Goal: Find specific page/section: Find specific page/section

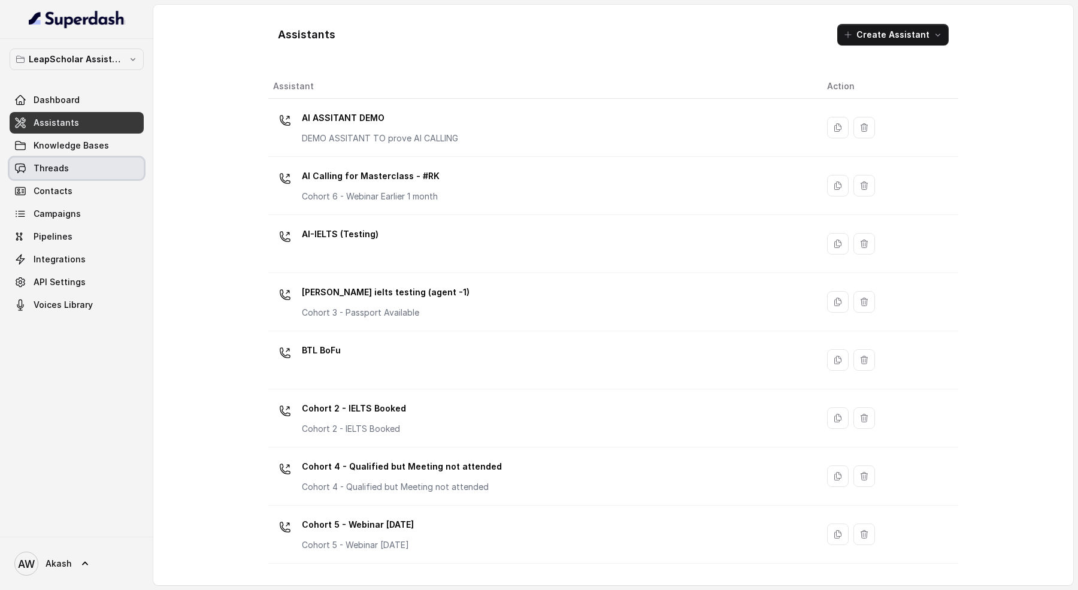
click at [46, 166] on span "Threads" at bounding box center [51, 168] width 35 height 12
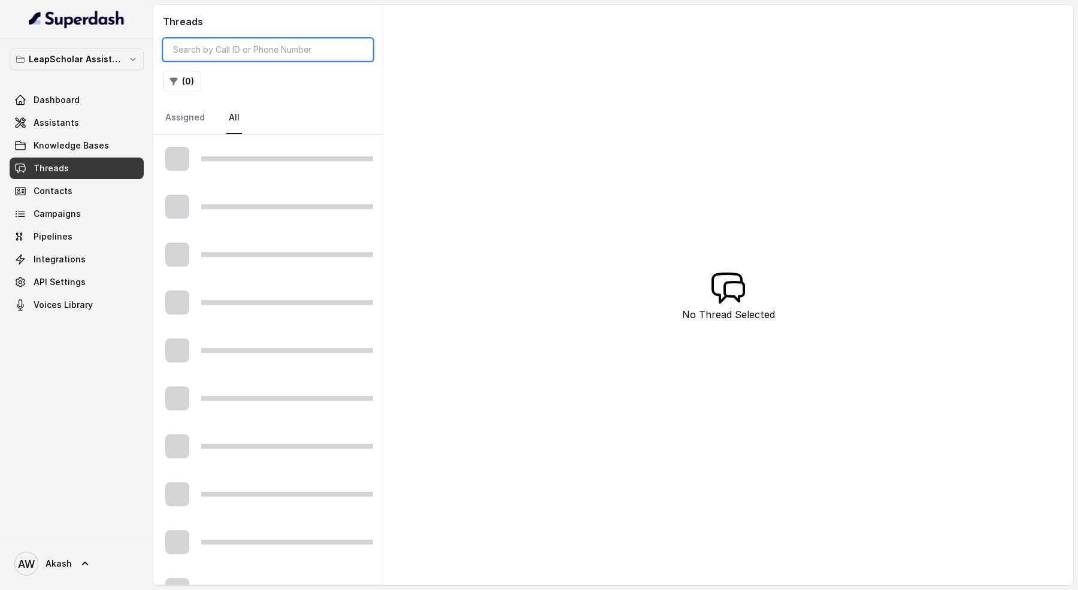
click at [253, 48] on input "search" at bounding box center [268, 49] width 210 height 23
paste input "7048926299"
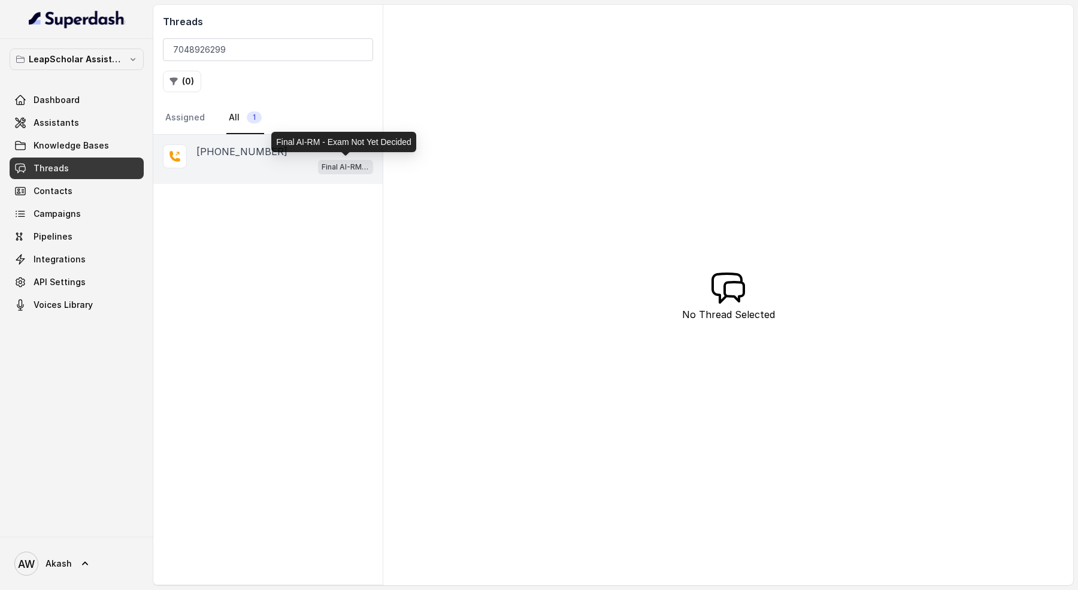
click at [339, 167] on p "Final AI-RM - Exam Not Yet Decided" at bounding box center [346, 167] width 48 height 12
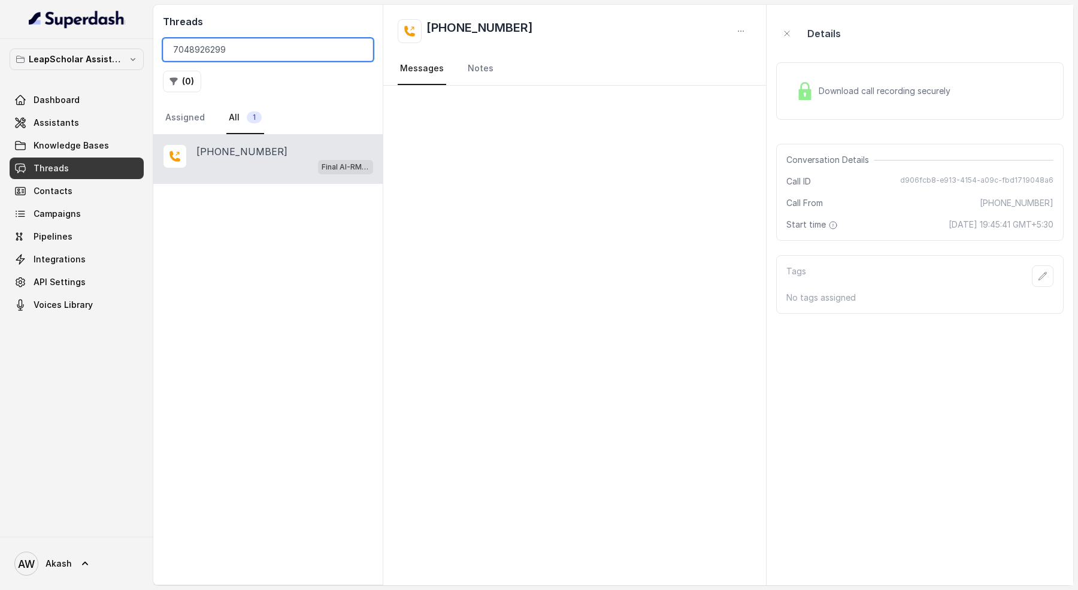
click at [237, 53] on input "7048926299" at bounding box center [268, 49] width 210 height 23
paste input "9067938157"
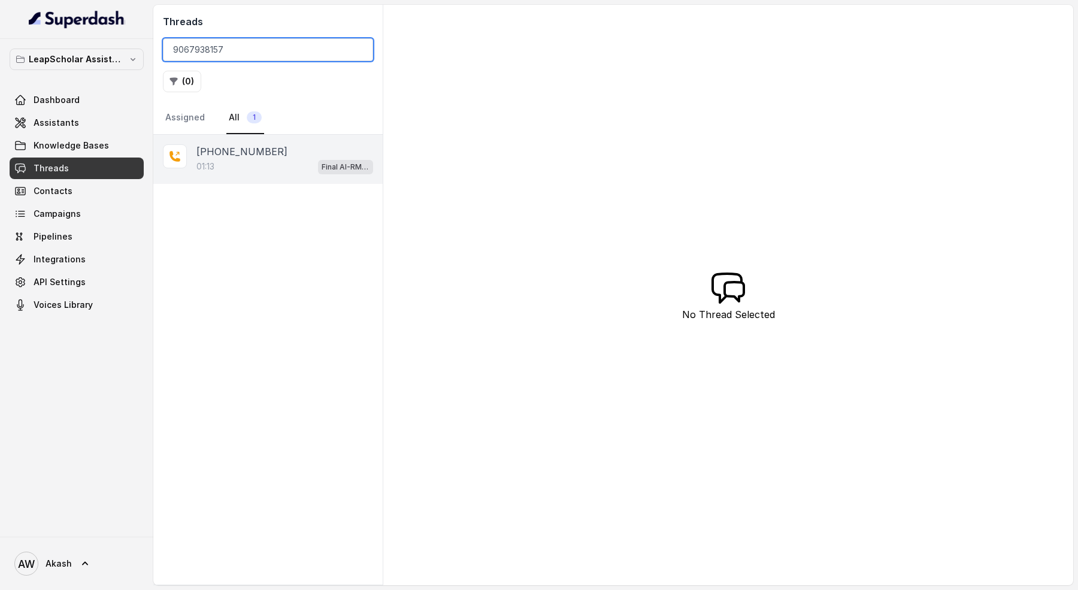
type input "9067938157"
click at [289, 159] on div "01:13 Final AI-RM - Exam Not Yet Decided" at bounding box center [284, 167] width 177 height 16
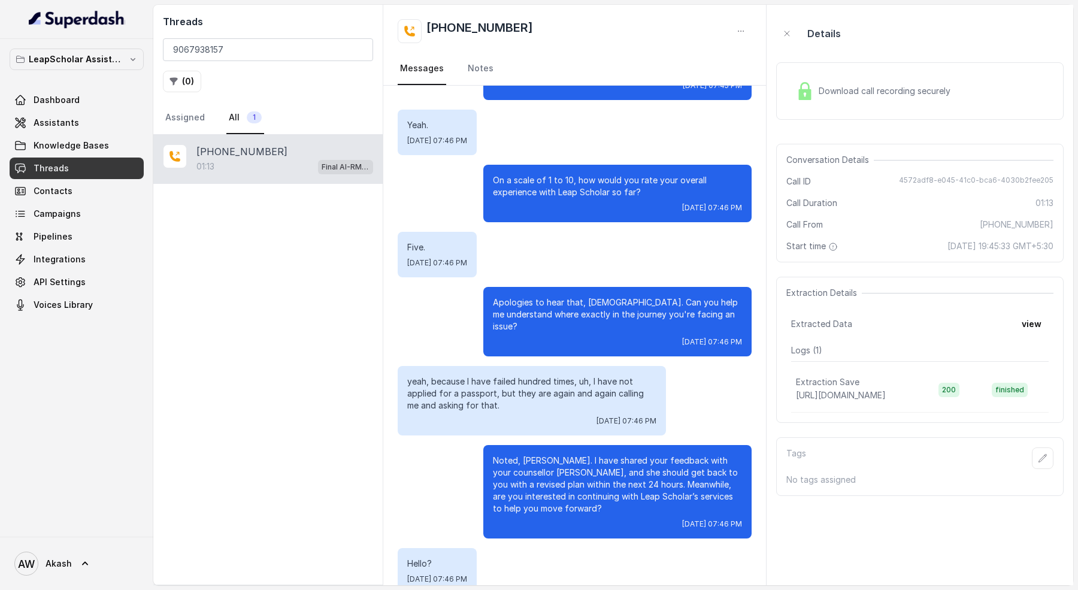
scroll to position [336, 0]
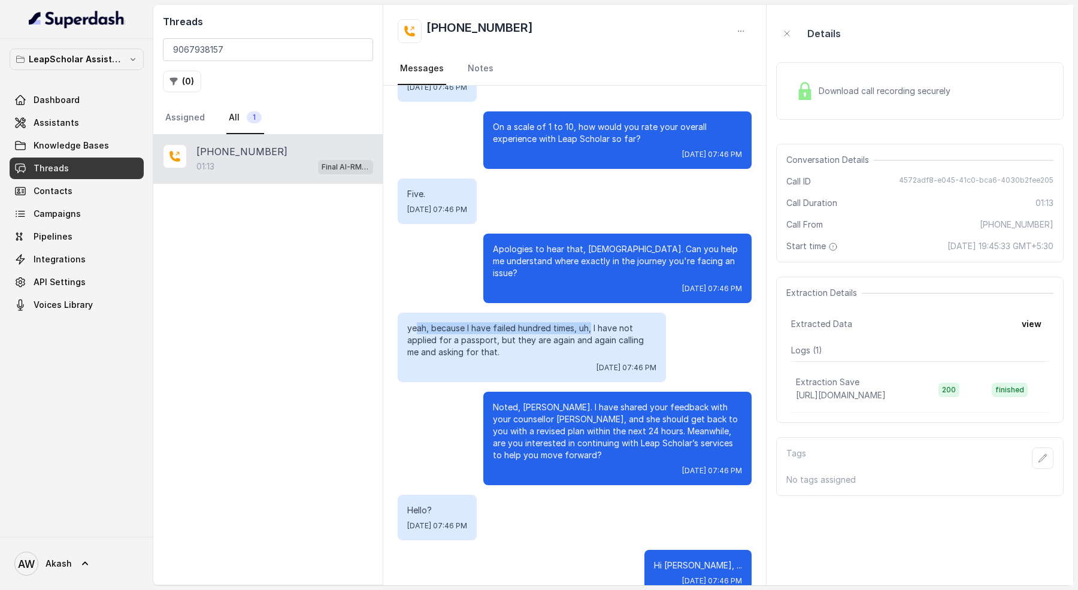
drag, startPoint x: 415, startPoint y: 301, endPoint x: 592, endPoint y: 301, distance: 176.6
click at [592, 322] on p "yeah, because I have failed hundred times, uh, I have not applied for a passpor…" at bounding box center [531, 340] width 249 height 36
drag, startPoint x: 429, startPoint y: 305, endPoint x: 545, endPoint y: 305, distance: 116.2
click at [545, 322] on p "yeah, because I have failed hundred times, uh, I have not applied for a passpor…" at bounding box center [531, 340] width 249 height 36
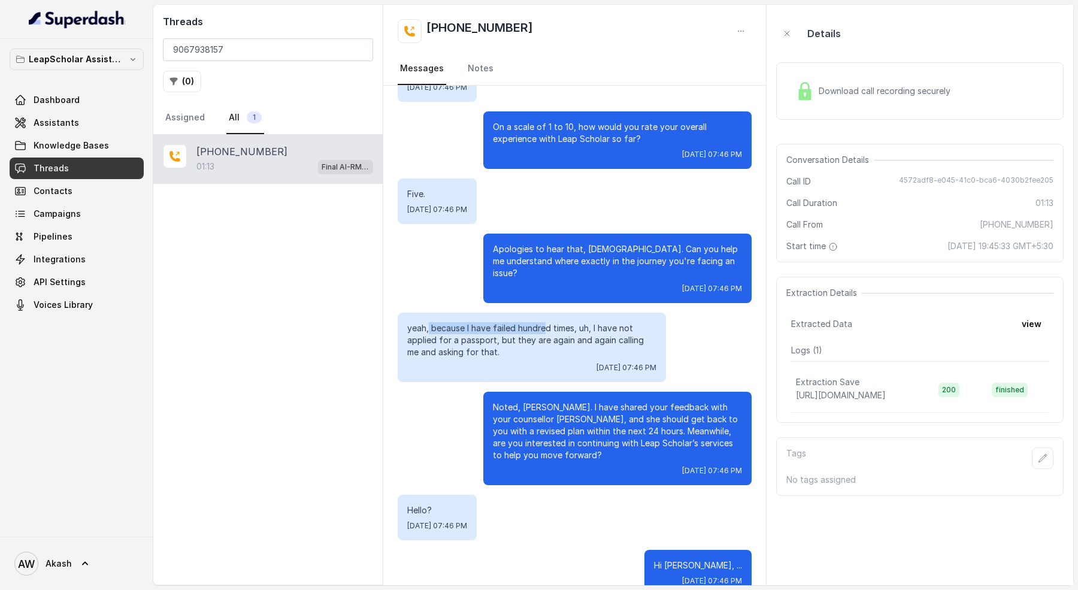
click at [545, 322] on p "yeah, because I have failed hundred times, uh, I have not applied for a passpor…" at bounding box center [531, 340] width 249 height 36
drag, startPoint x: 417, startPoint y: 320, endPoint x: 517, endPoint y: 320, distance: 100.0
click at [517, 322] on p "yeah, because I have failed hundred times, uh, I have not applied for a passpor…" at bounding box center [531, 340] width 249 height 36
drag, startPoint x: 508, startPoint y: 389, endPoint x: 614, endPoint y: 389, distance: 106.0
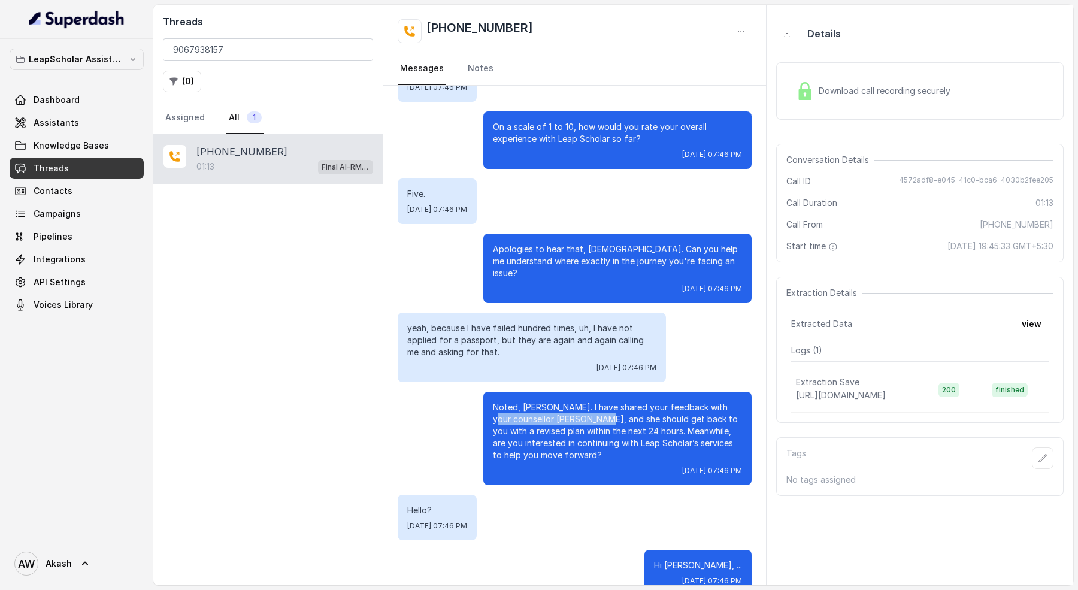
click at [614, 401] on p "Noted, [PERSON_NAME]. I have shared your feedback with your counsellor [PERSON_…" at bounding box center [617, 431] width 249 height 60
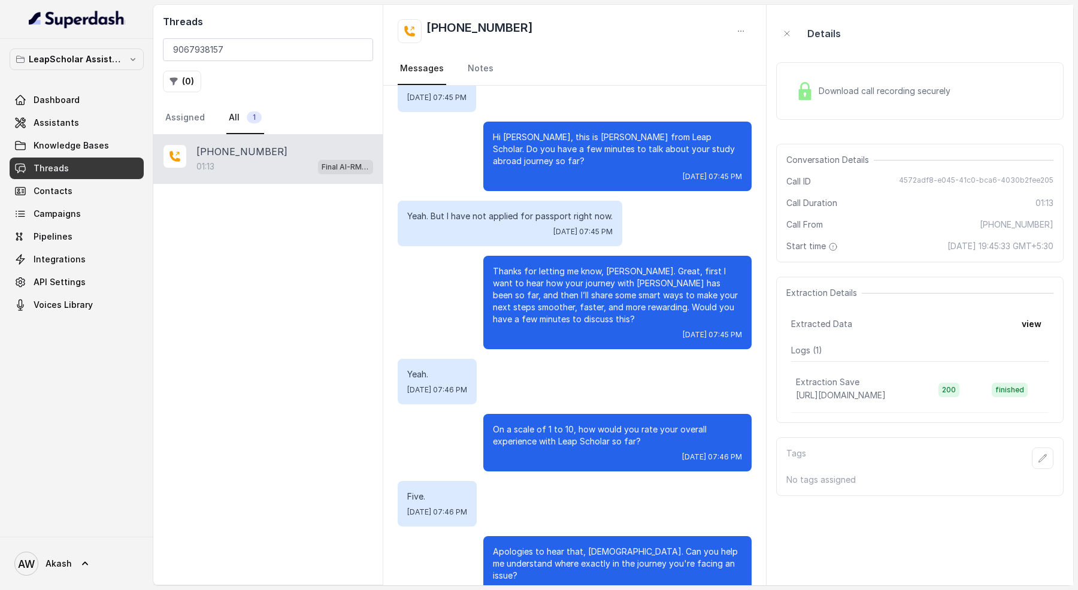
scroll to position [34, 0]
click at [527, 265] on p "Thanks for letting me know, [PERSON_NAME]. Great, first I want to hear how your…" at bounding box center [617, 295] width 249 height 60
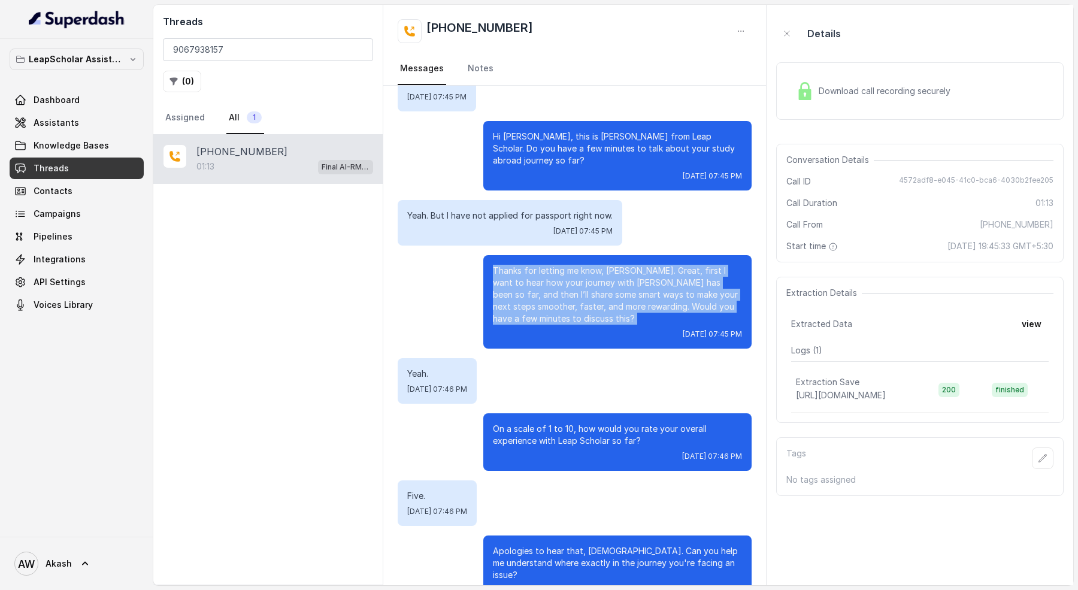
click at [527, 265] on p "Thanks for letting me know, [PERSON_NAME]. Great, first I want to hear how your…" at bounding box center [617, 295] width 249 height 60
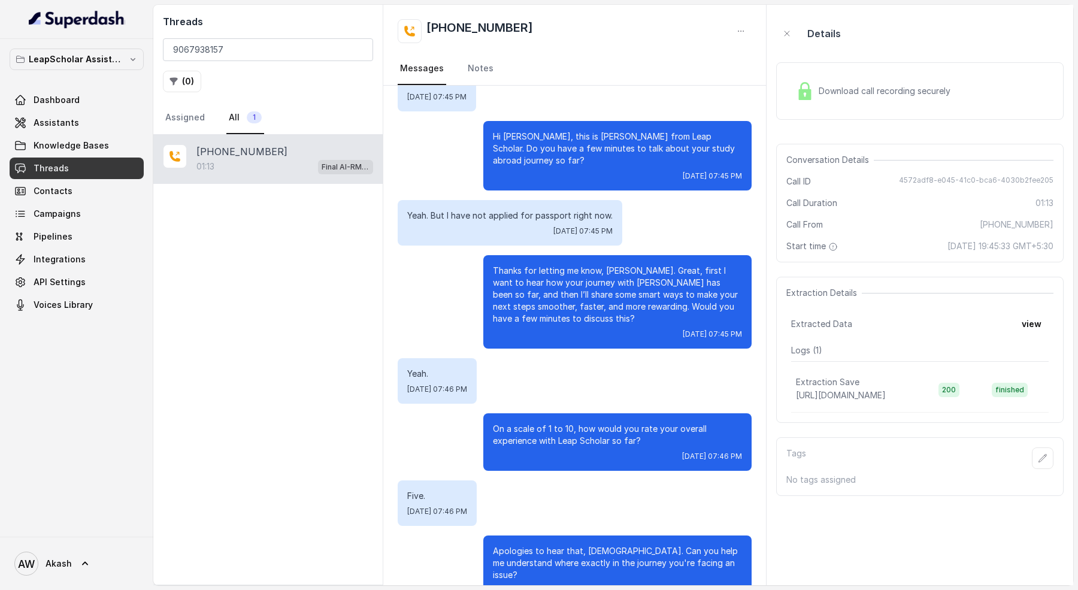
click at [527, 265] on p "Thanks for letting me know, [PERSON_NAME]. Great, first I want to hear how your…" at bounding box center [617, 295] width 249 height 60
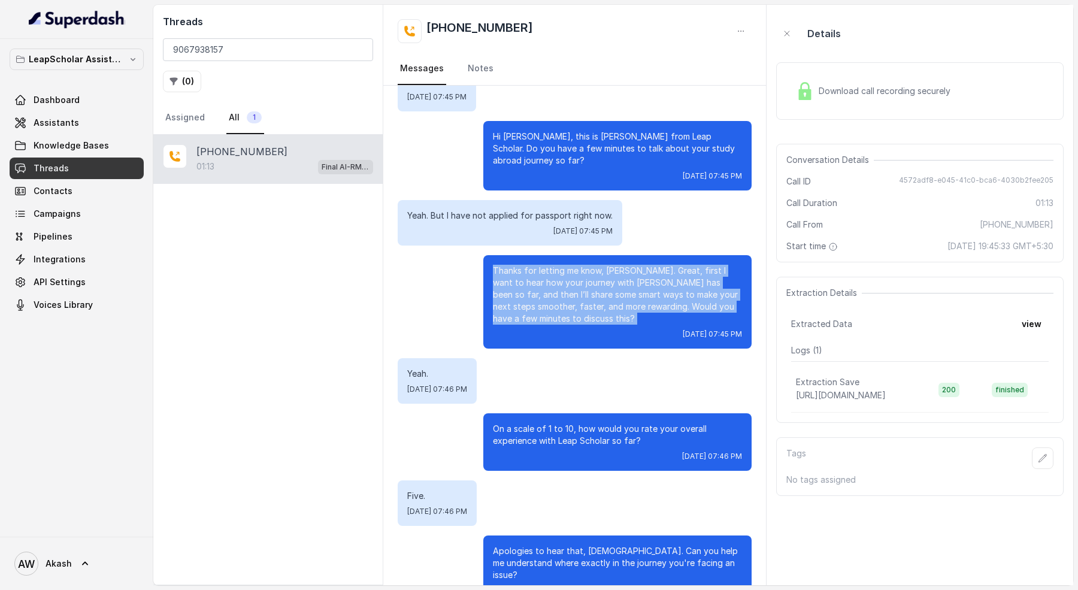
click at [527, 265] on p "Thanks for letting me know, [PERSON_NAME]. Great, first I want to hear how your…" at bounding box center [617, 295] width 249 height 60
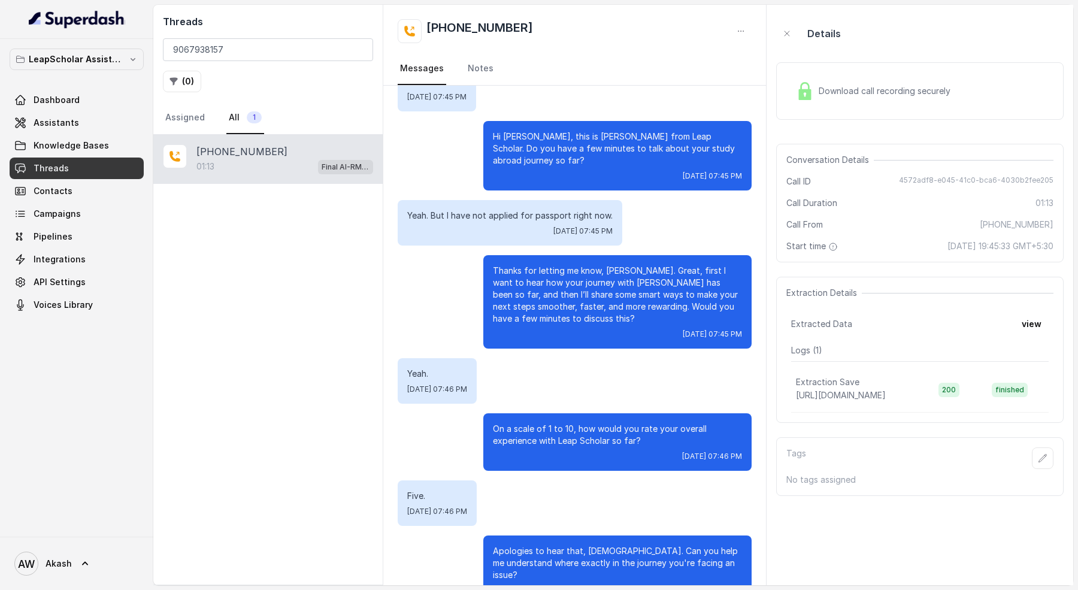
click at [527, 265] on p "Thanks for letting me know, [PERSON_NAME]. Great, first I want to hear how your…" at bounding box center [617, 295] width 249 height 60
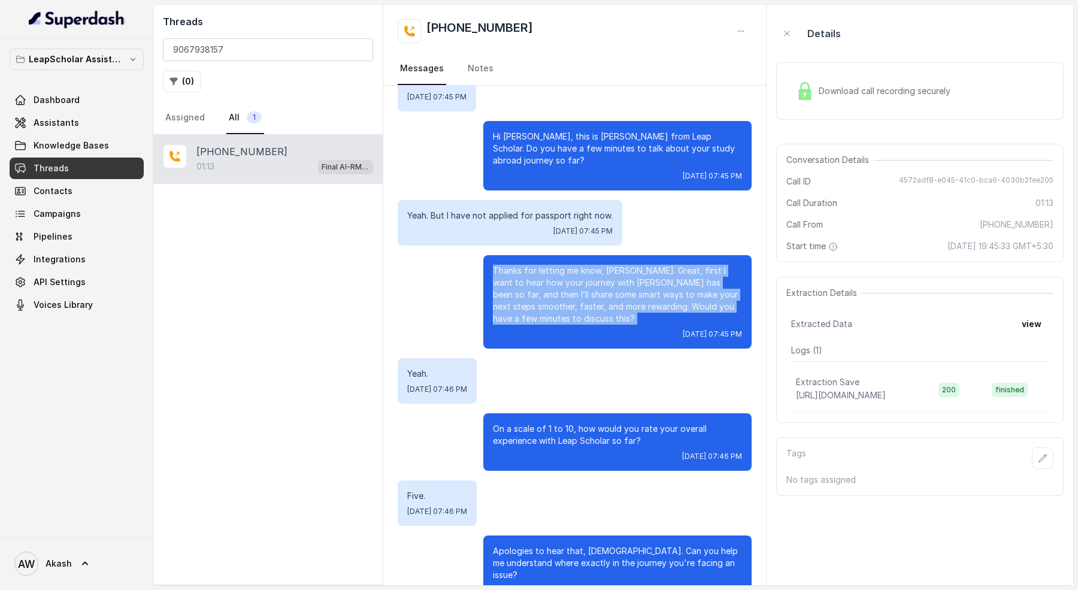
click at [527, 265] on p "Thanks for letting me know, [PERSON_NAME]. Great, first I want to hear how your…" at bounding box center [617, 295] width 249 height 60
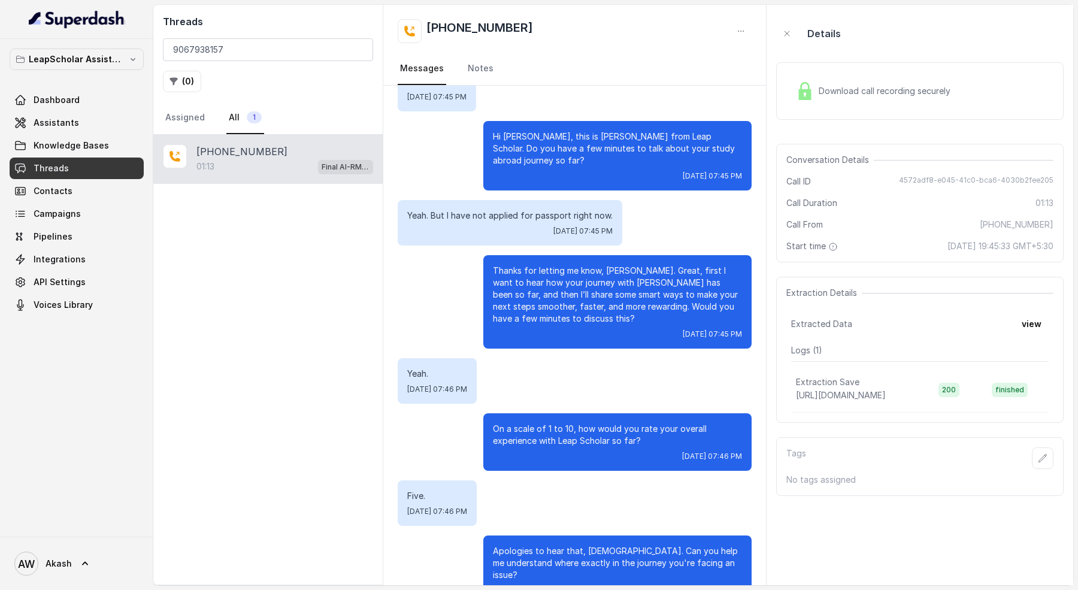
click at [527, 265] on p "Thanks for letting me know, [PERSON_NAME]. Great, first I want to hear how your…" at bounding box center [617, 295] width 249 height 60
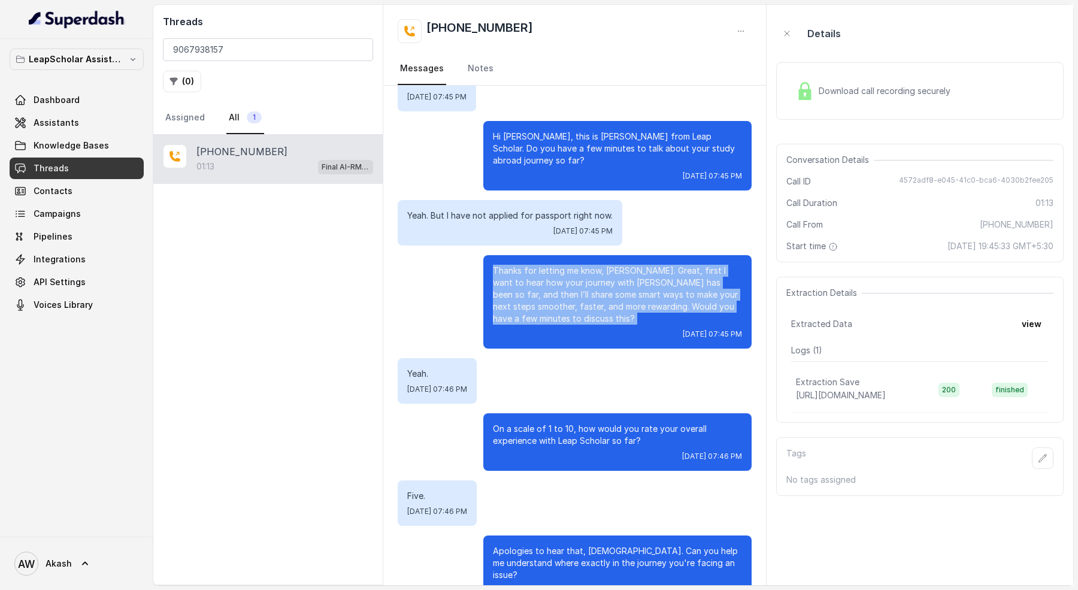
click at [527, 265] on p "Thanks for letting me know, [PERSON_NAME]. Great, first I want to hear how your…" at bounding box center [617, 295] width 249 height 60
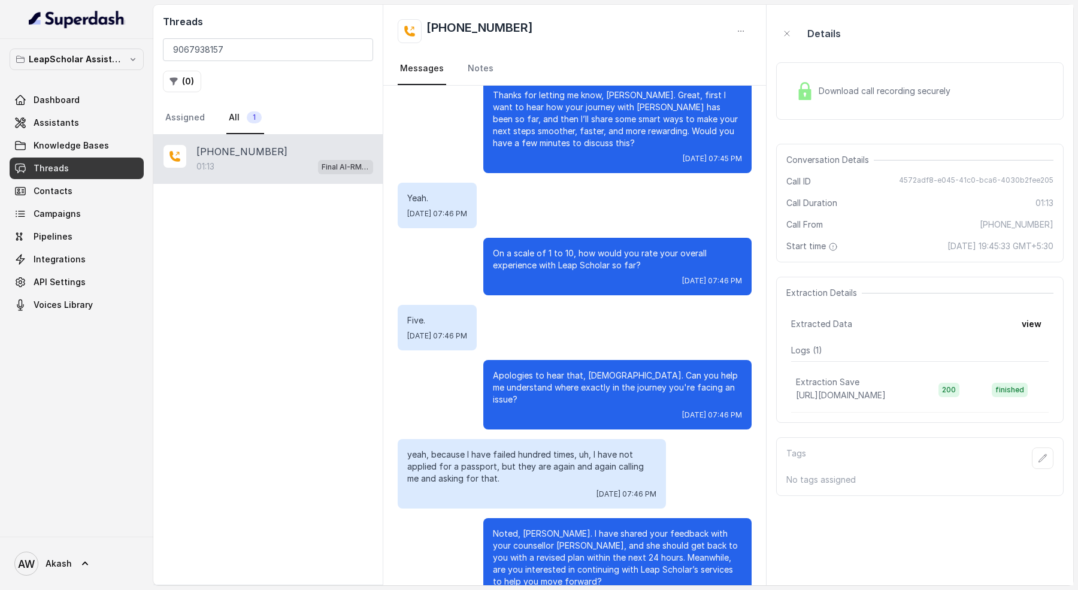
scroll to position [336, 0]
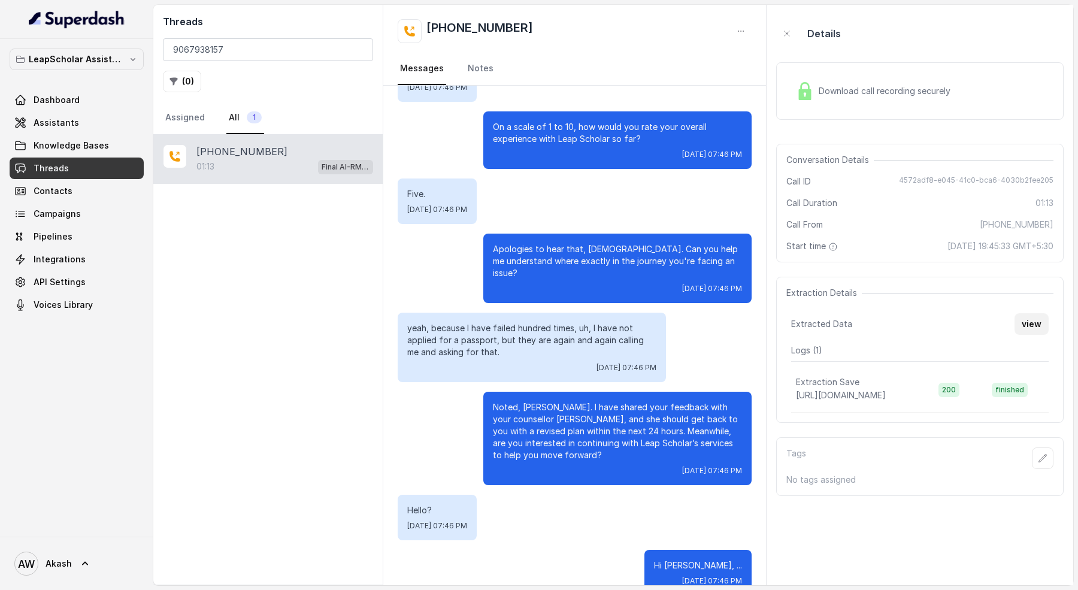
click at [1029, 320] on button "view" at bounding box center [1031, 324] width 34 height 22
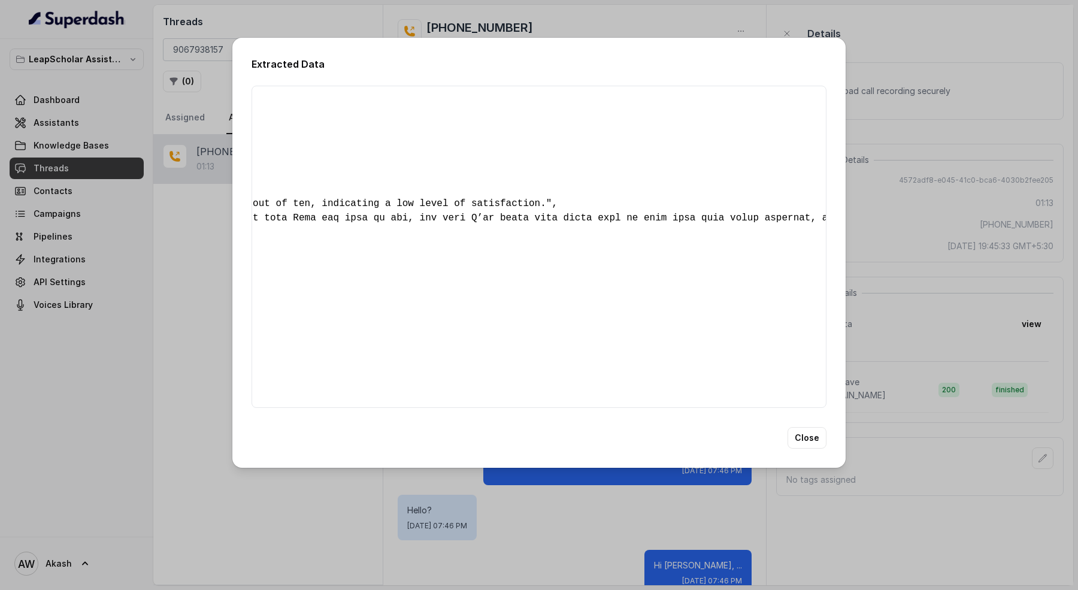
scroll to position [0, 0]
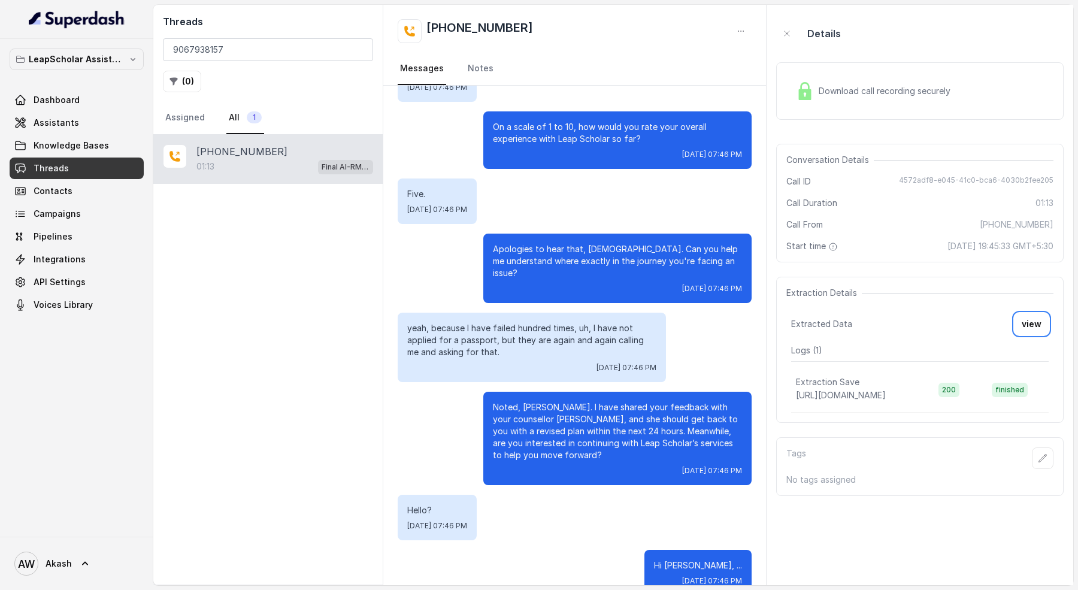
click at [250, 38] on div "Threads 9067938157 ( 0 ) Assigned All 1" at bounding box center [267, 70] width 229 height 130
click at [250, 44] on input "9067938157" at bounding box center [268, 49] width 210 height 23
paste input "175724682"
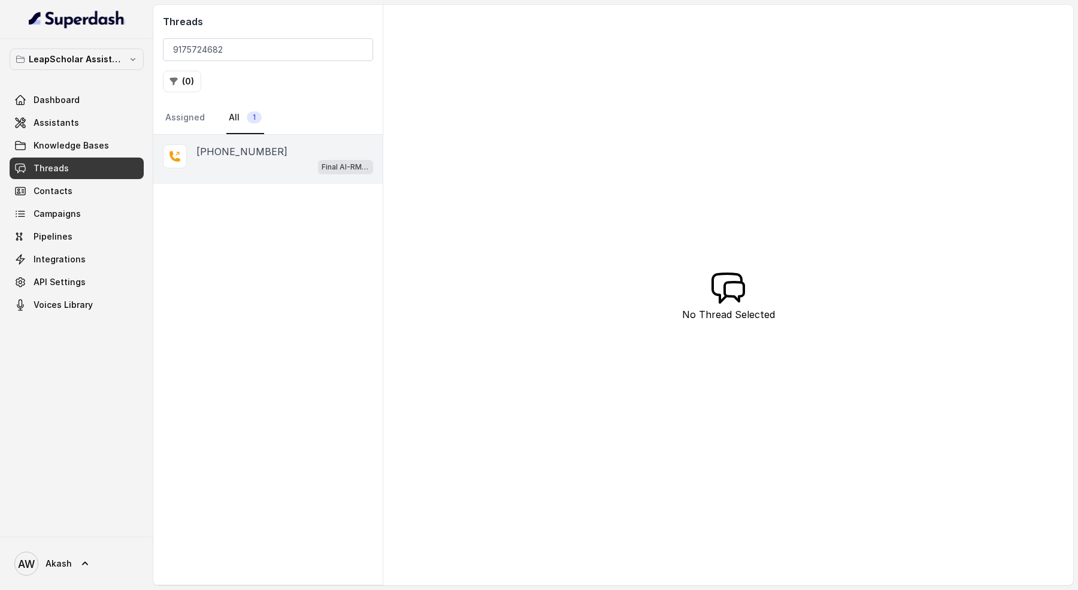
click at [268, 173] on div "[PHONE_NUMBER] Final AI-RM - Exam Not Yet Decided" at bounding box center [267, 159] width 229 height 49
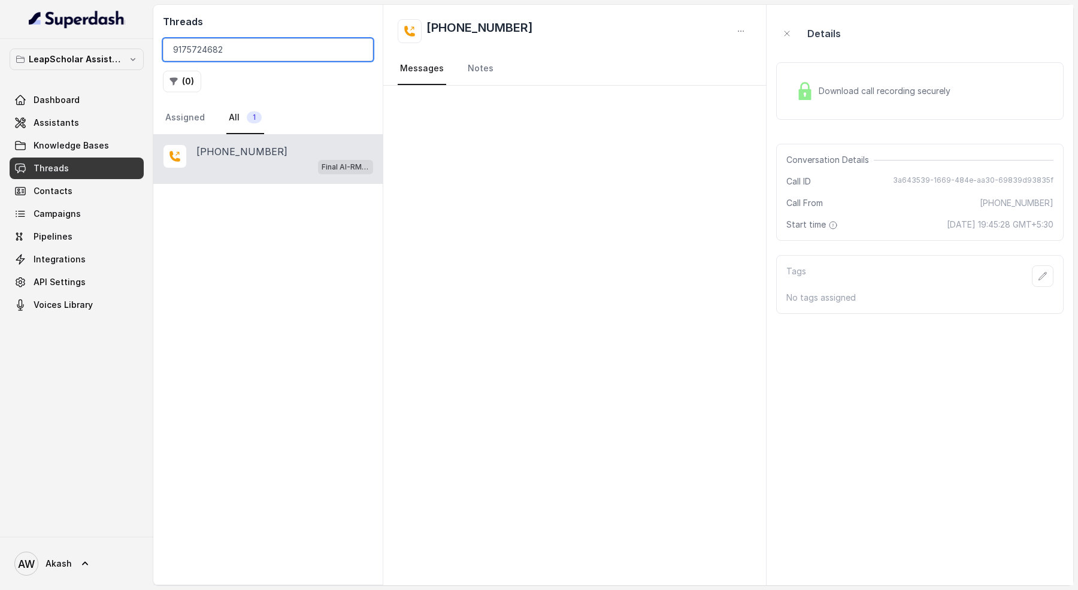
click at [226, 41] on input "9175724682" at bounding box center [268, 49] width 210 height 23
paste input "8459858101"
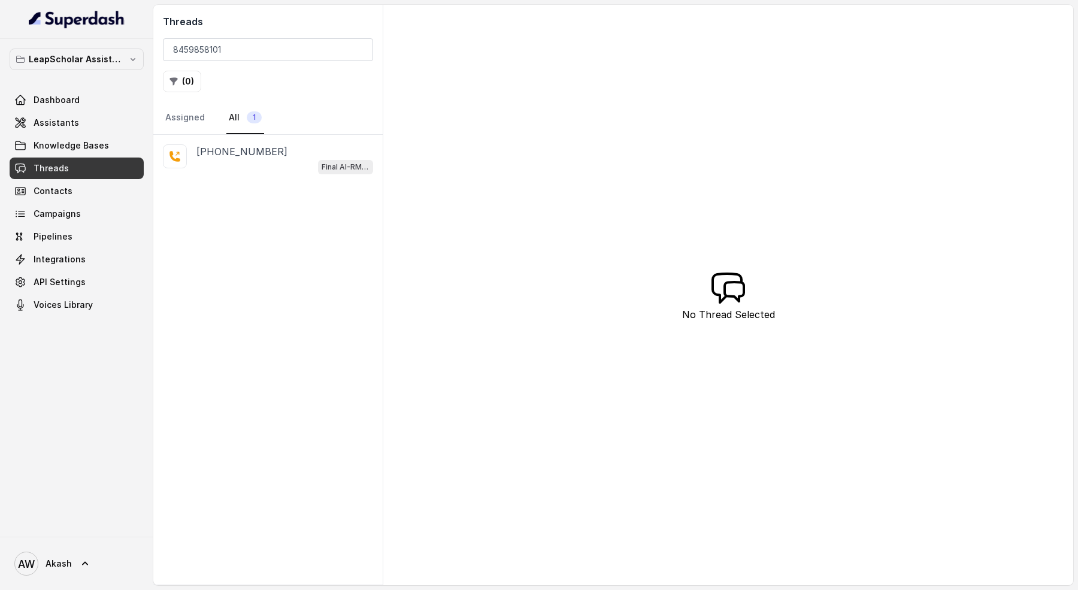
click at [275, 168] on div "Final AI-RM - Exam Not Yet Decided" at bounding box center [284, 167] width 177 height 16
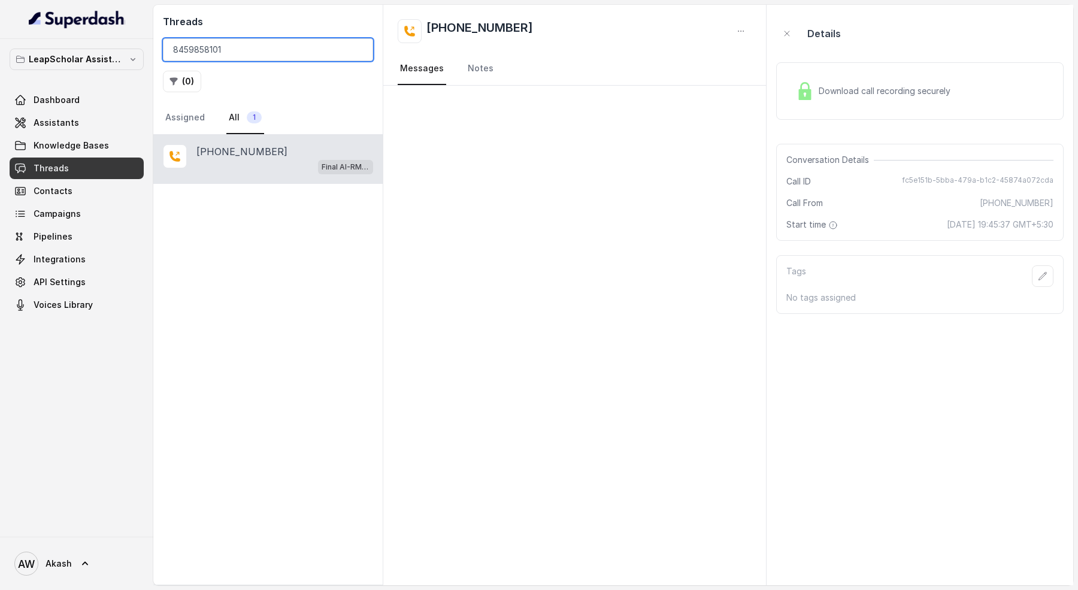
click at [214, 40] on input "8459858101" at bounding box center [268, 49] width 210 height 23
paste input "9766860369"
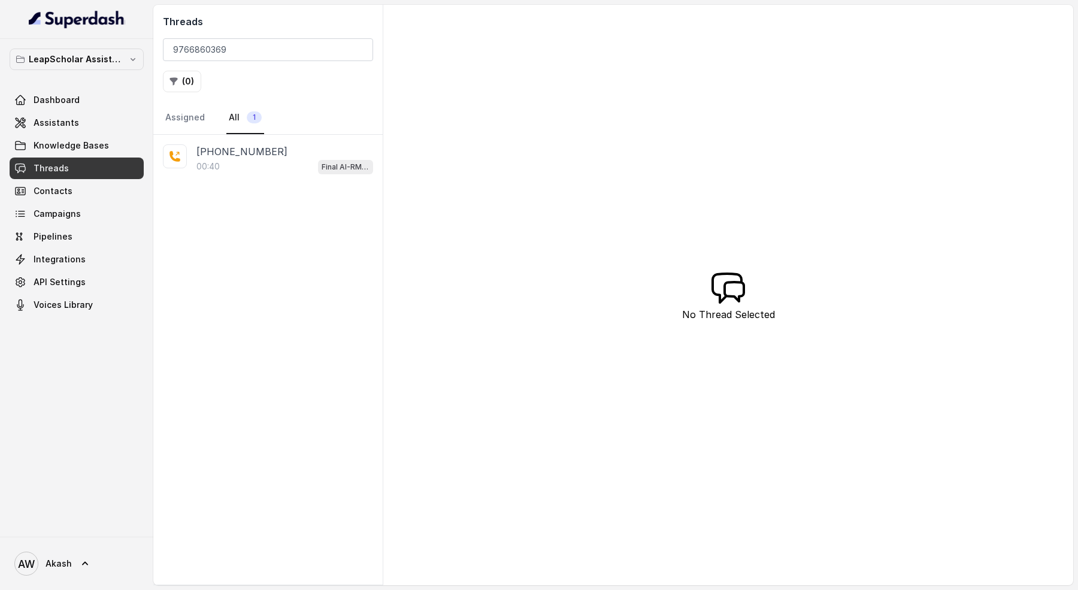
click at [280, 169] on div "00:40 Final AI-RM - Exam Not Yet Decided" at bounding box center [284, 167] width 177 height 16
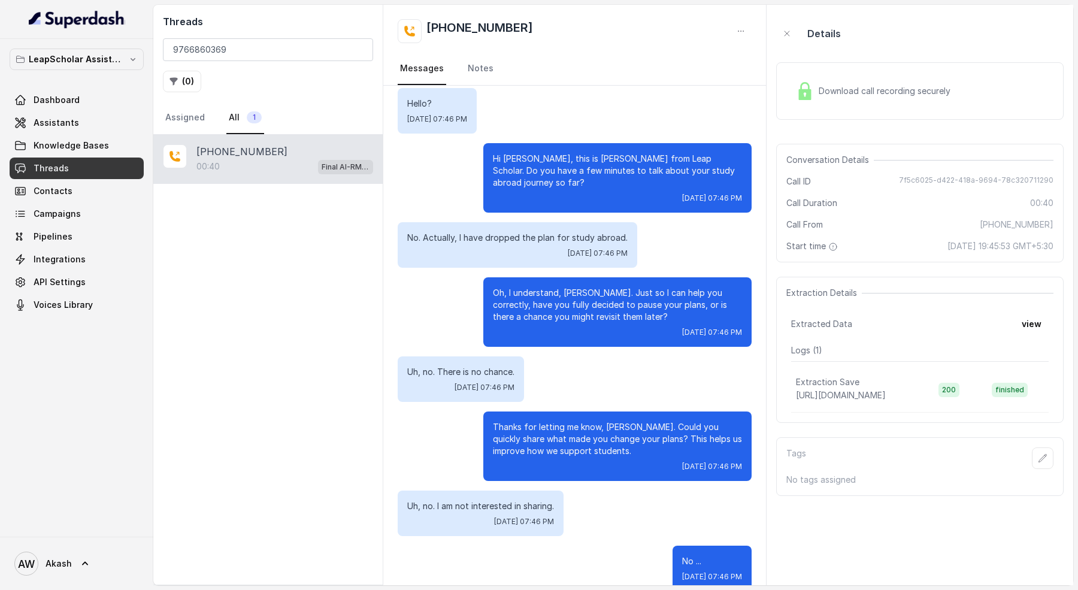
scroll to position [20, 0]
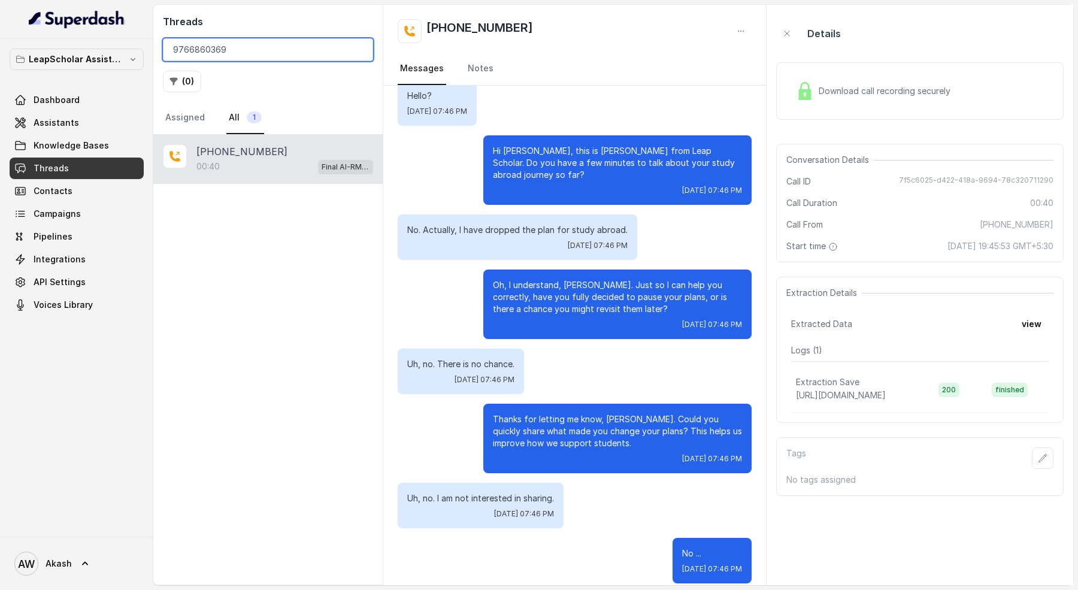
click at [235, 57] on input "9766860369" at bounding box center [268, 49] width 210 height 23
paste input "689745217"
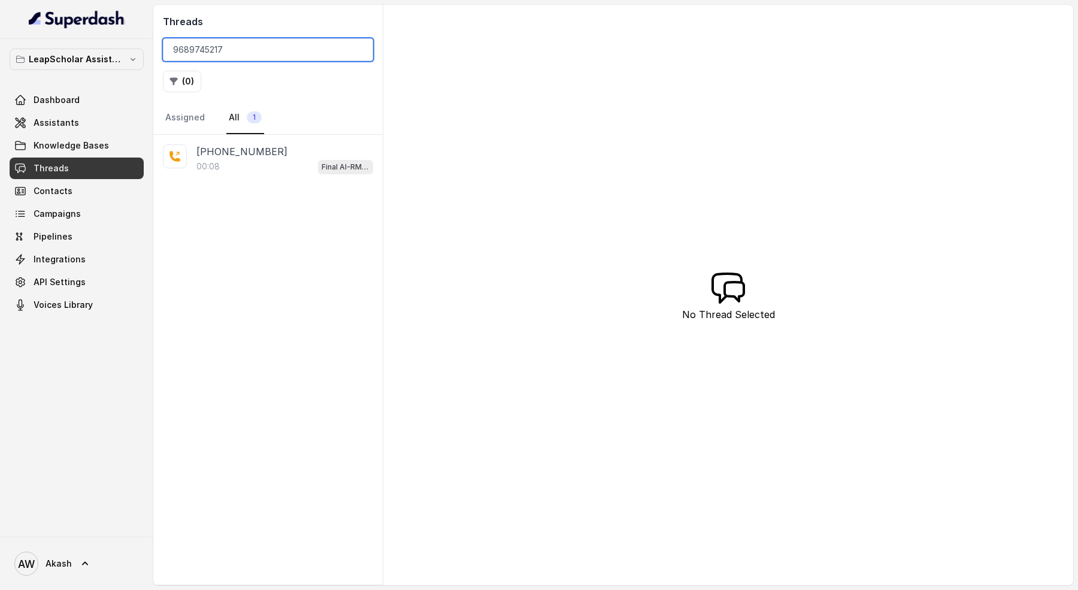
type input "9689745217"
click at [236, 151] on p "[PHONE_NUMBER]" at bounding box center [241, 151] width 91 height 14
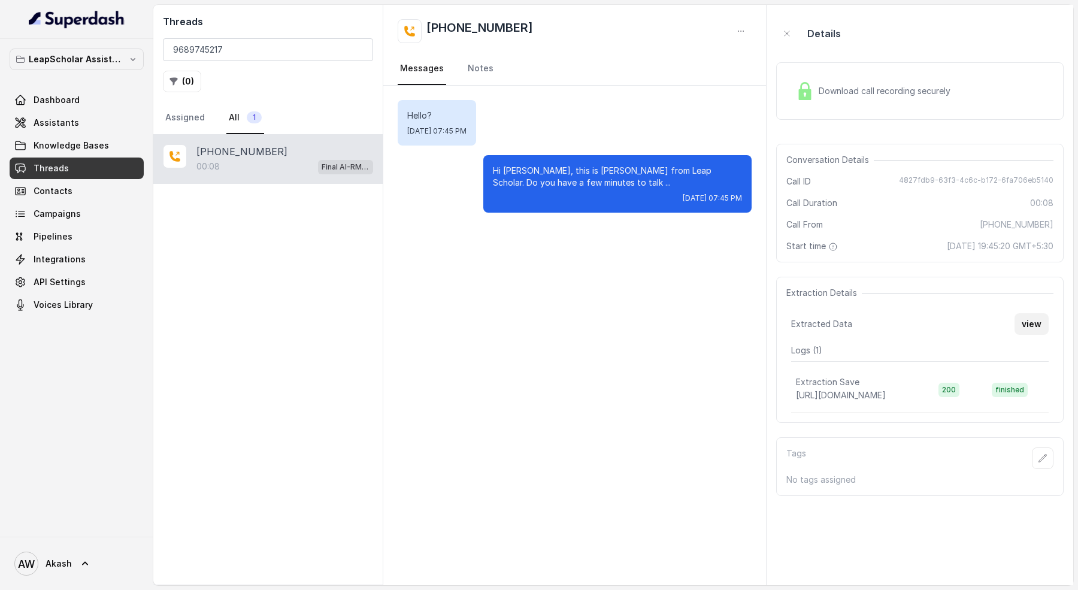
click at [1027, 314] on button "view" at bounding box center [1031, 324] width 34 height 22
click at [205, 54] on input "9689745217" at bounding box center [268, 49] width 210 height 23
paste input "7083151200"
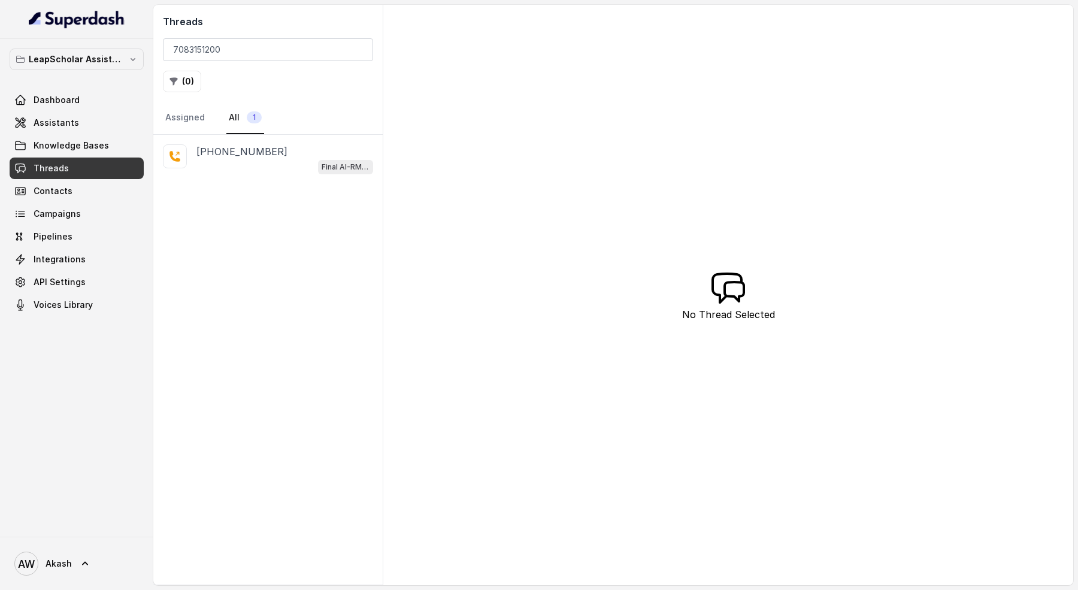
click at [283, 166] on div "Final AI-RM - Exam Not Yet Decided" at bounding box center [284, 167] width 177 height 16
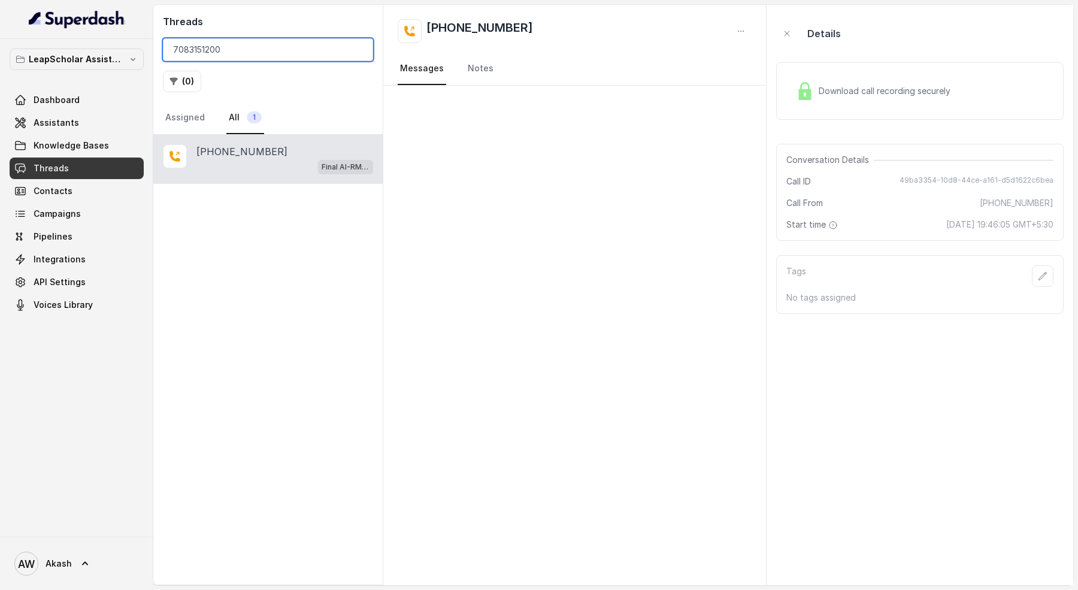
click at [268, 47] on input "7083151200" at bounding box center [268, 49] width 210 height 23
paste input "76801218"
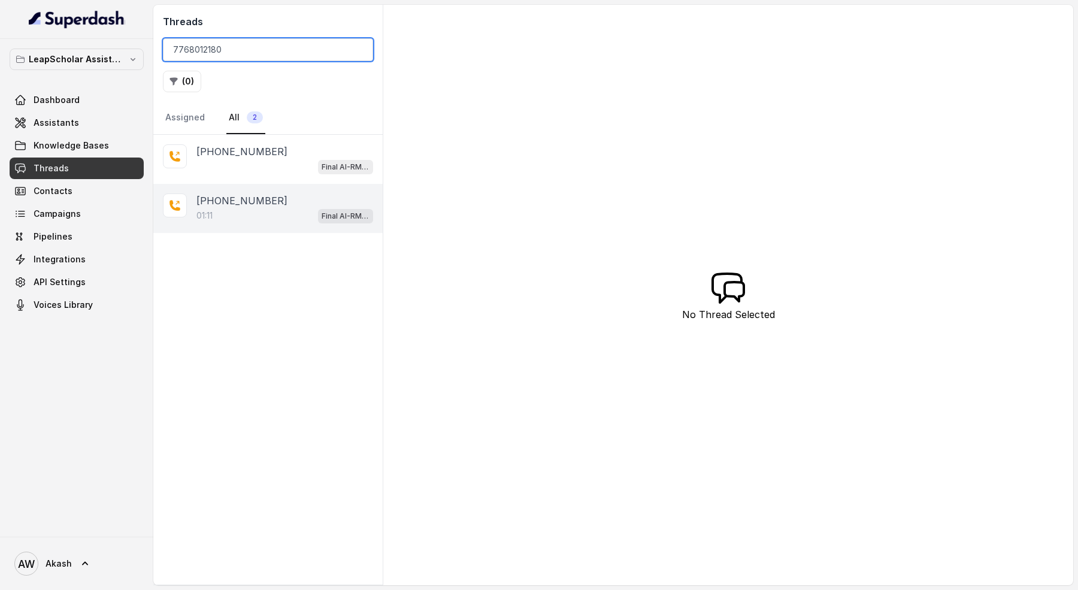
type input "7768012180"
click at [259, 212] on div "01:11 Final AI-RM - Exam Not Yet Decided" at bounding box center [284, 216] width 177 height 16
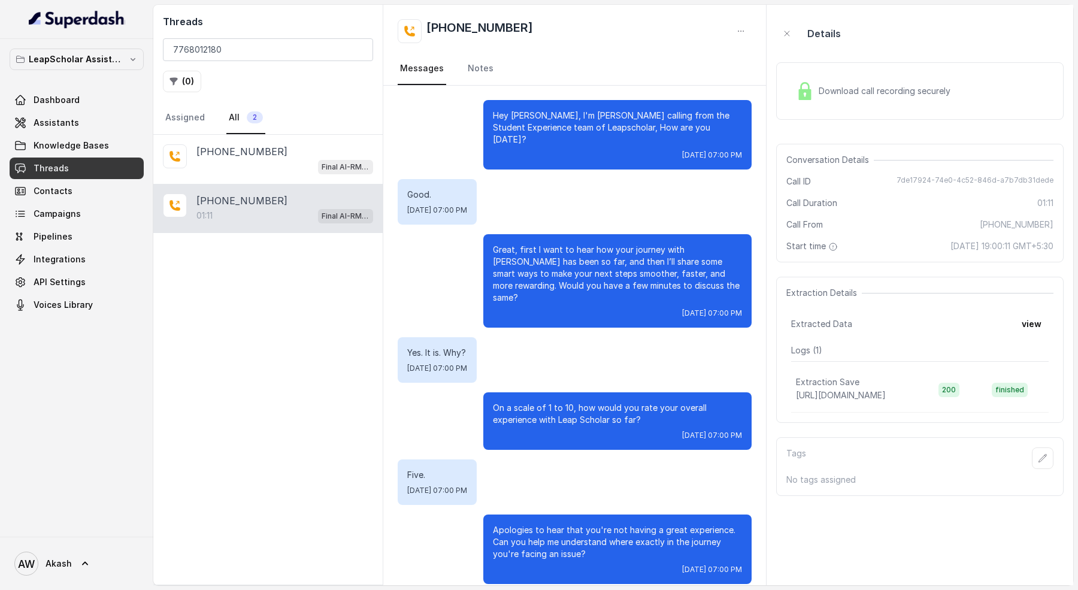
scroll to position [44, 0]
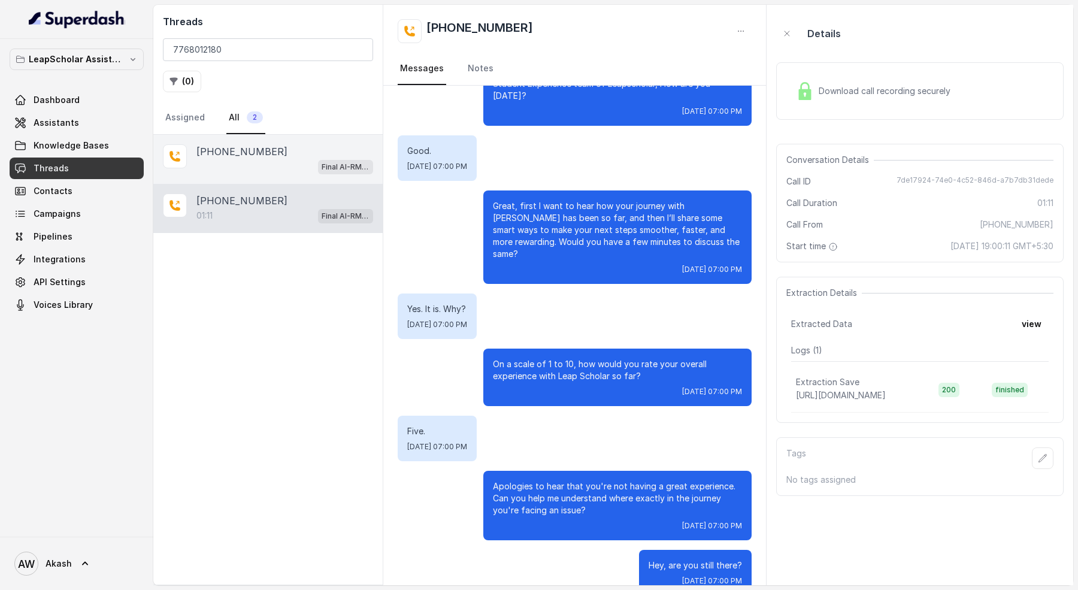
click at [235, 150] on p "[PHONE_NUMBER]" at bounding box center [241, 151] width 91 height 14
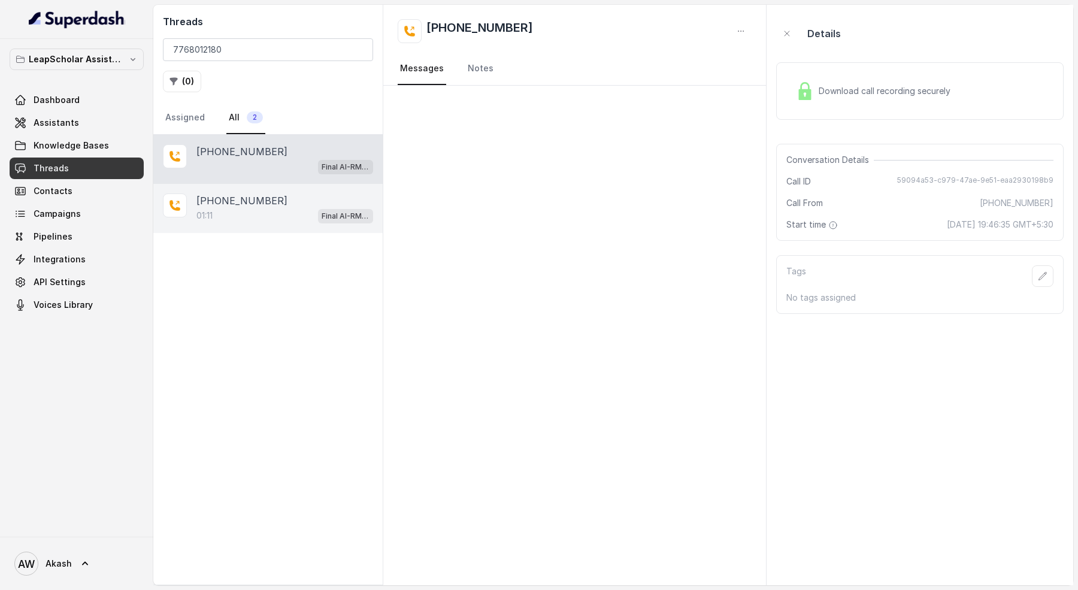
click at [256, 213] on div "01:11 Final AI-RM - Exam Not Yet Decided" at bounding box center [284, 216] width 177 height 16
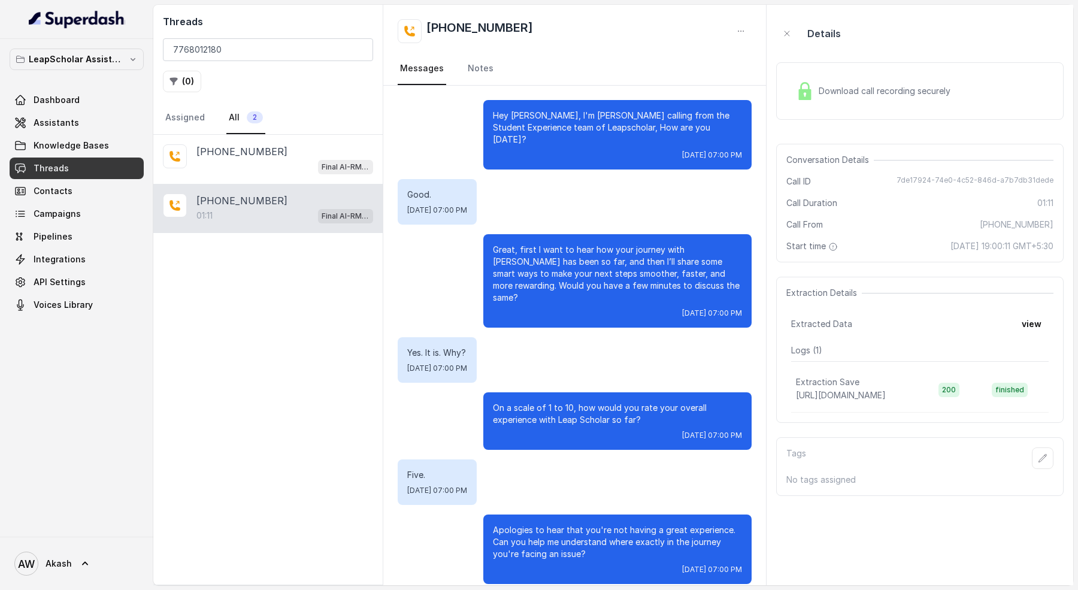
scroll to position [44, 0]
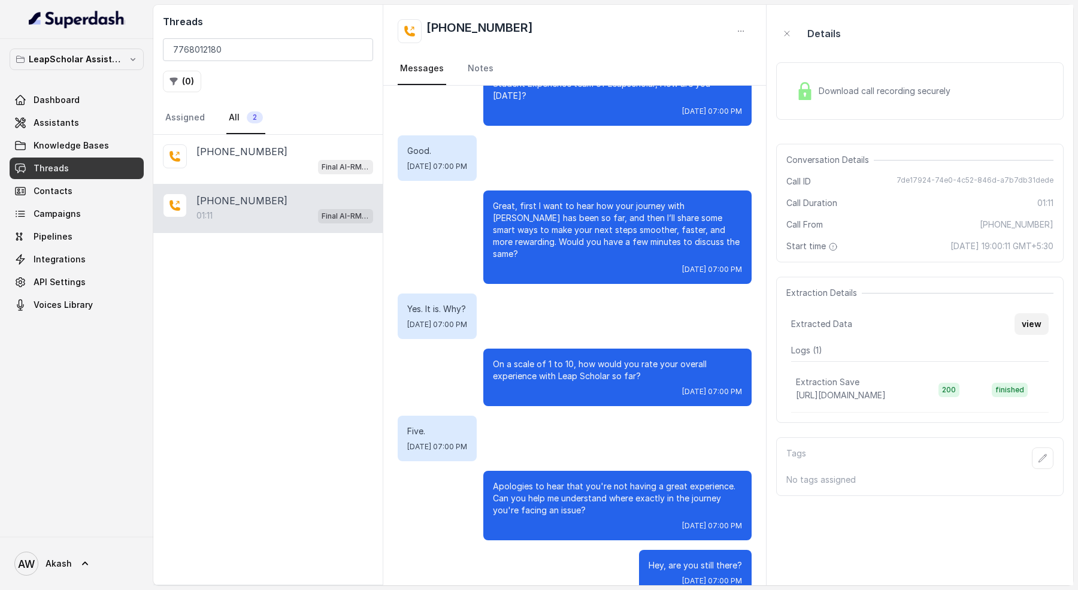
click at [1024, 323] on button "view" at bounding box center [1031, 324] width 34 height 22
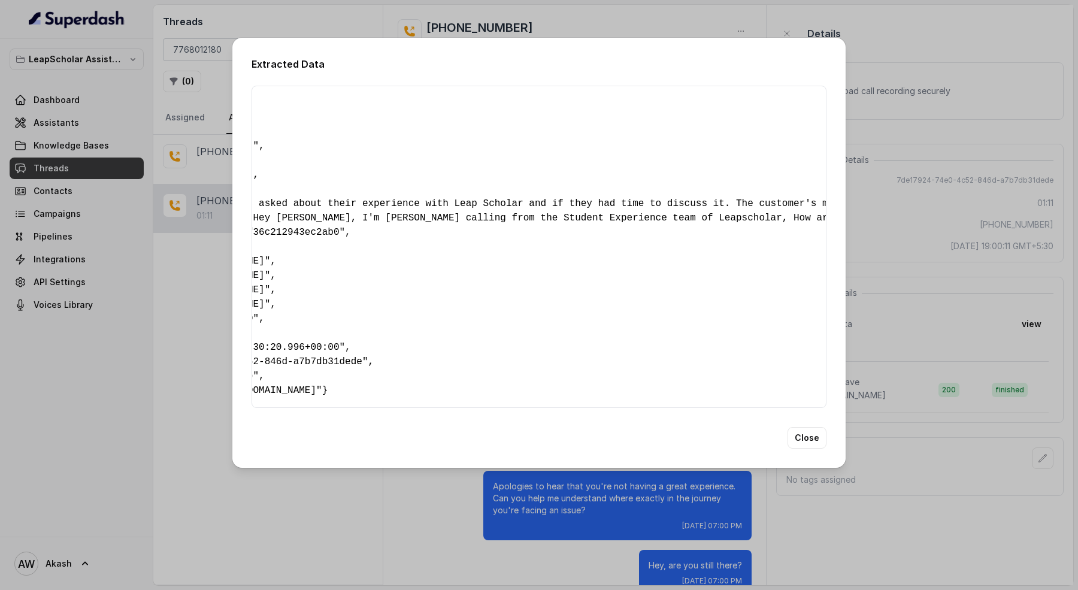
scroll to position [0, 0]
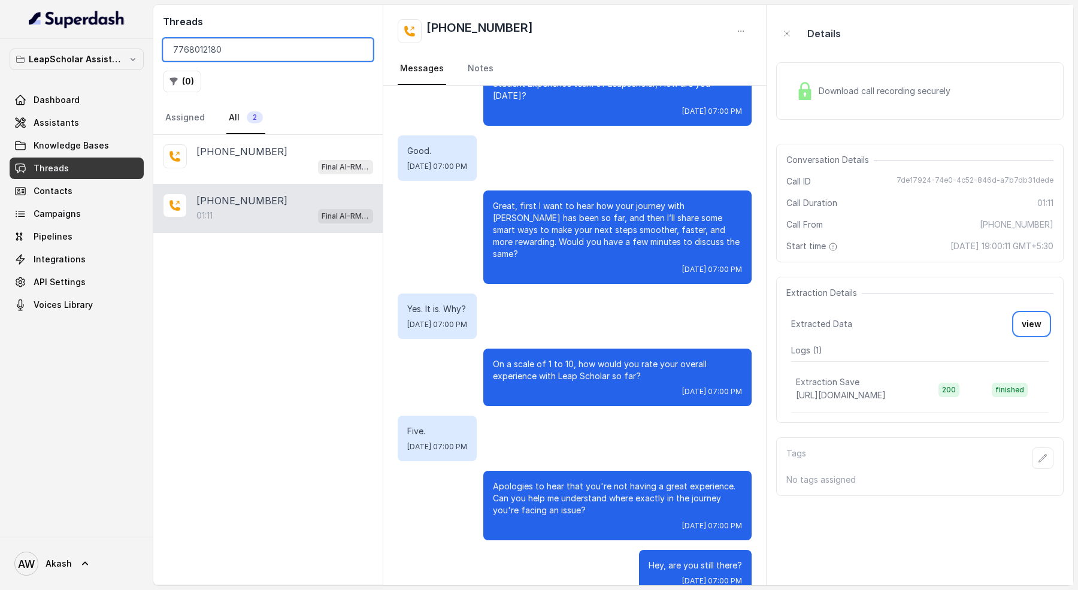
click at [234, 40] on input "7768012180" at bounding box center [268, 49] width 210 height 23
paste input "8432917979"
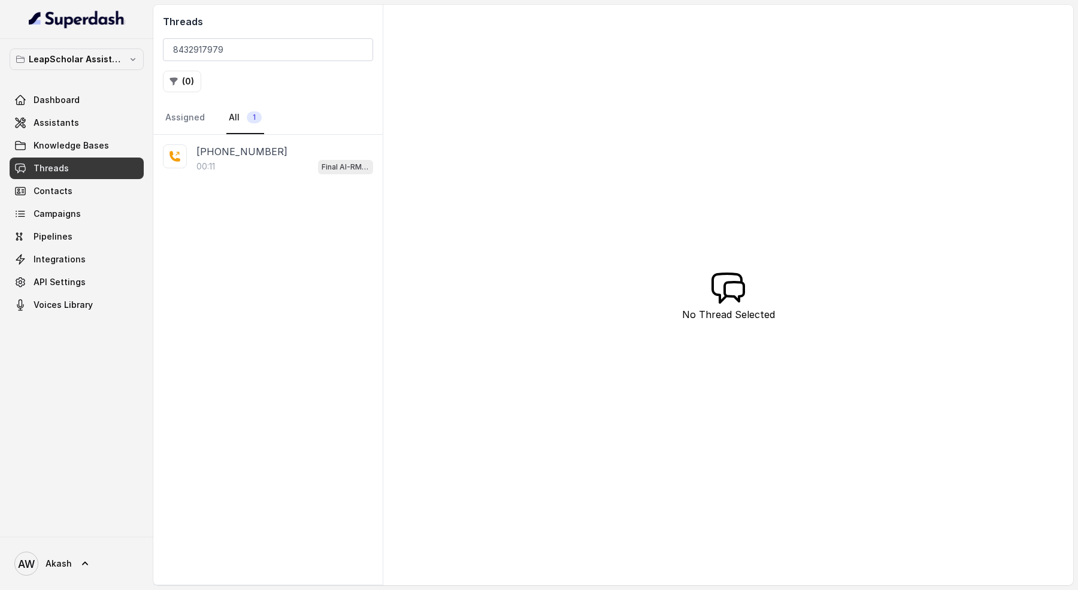
click at [269, 150] on div "[PHONE_NUMBER]" at bounding box center [284, 151] width 177 height 14
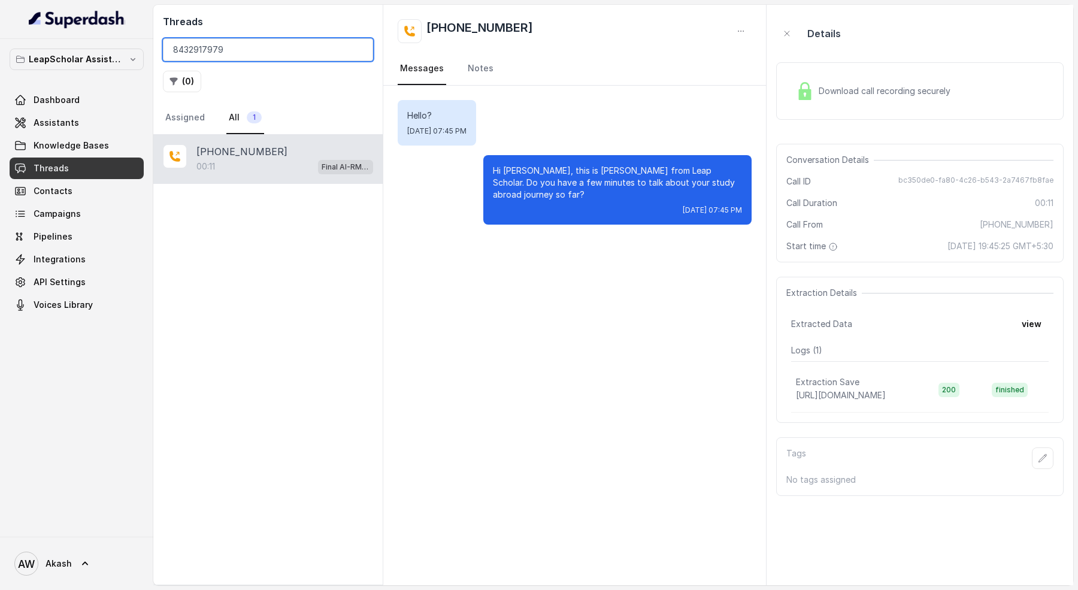
click at [234, 53] on input "8432917979" at bounding box center [268, 49] width 210 height 23
paste input "7498131487"
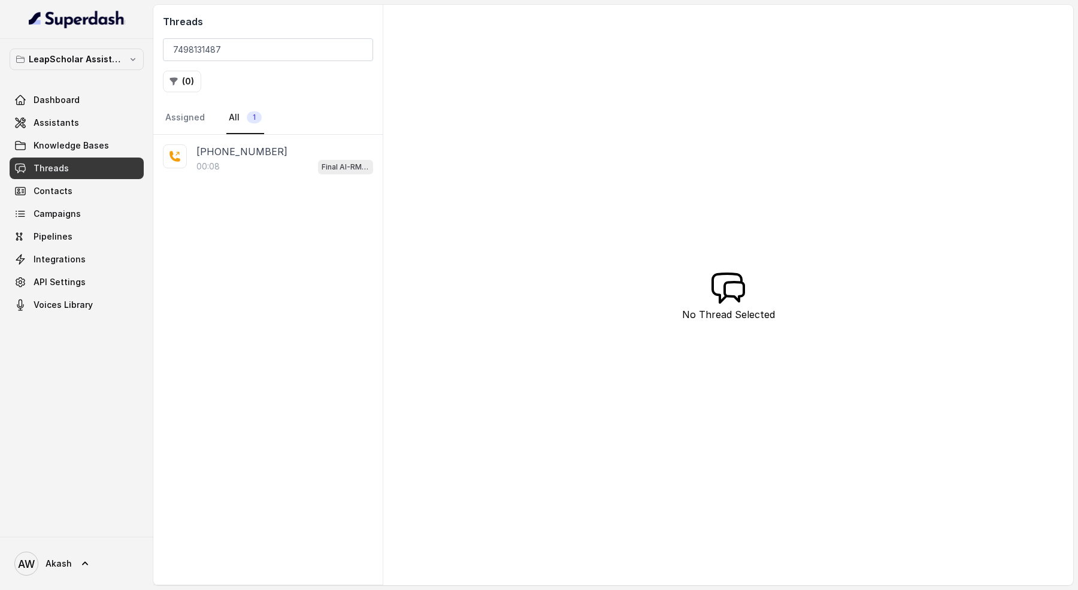
click at [280, 153] on div "[PHONE_NUMBER]" at bounding box center [284, 151] width 177 height 14
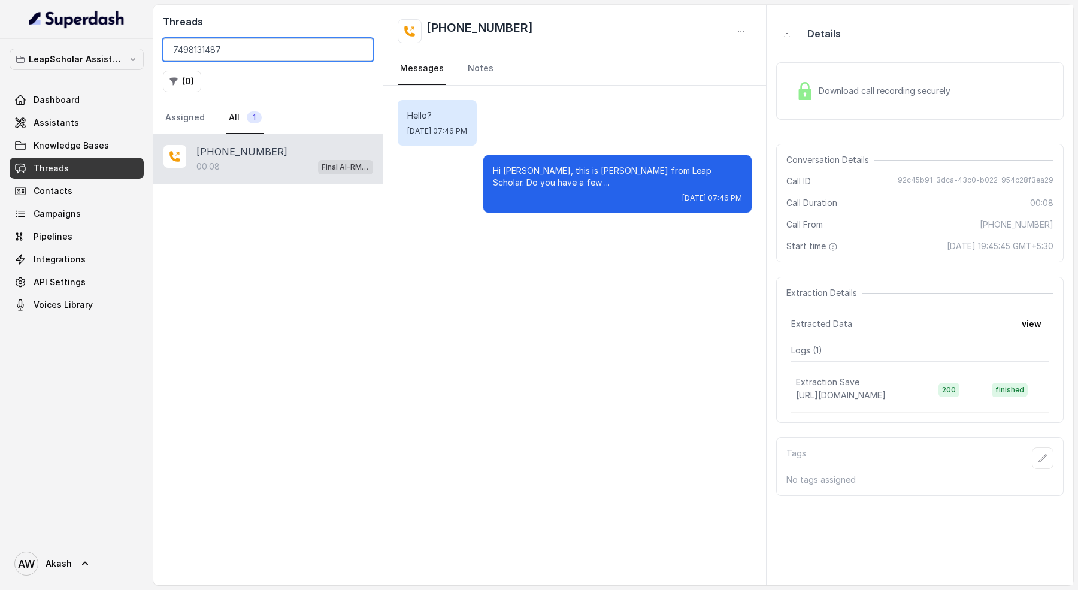
click at [255, 44] on input "7498131487" at bounding box center [268, 49] width 210 height 23
paste input "9423686620"
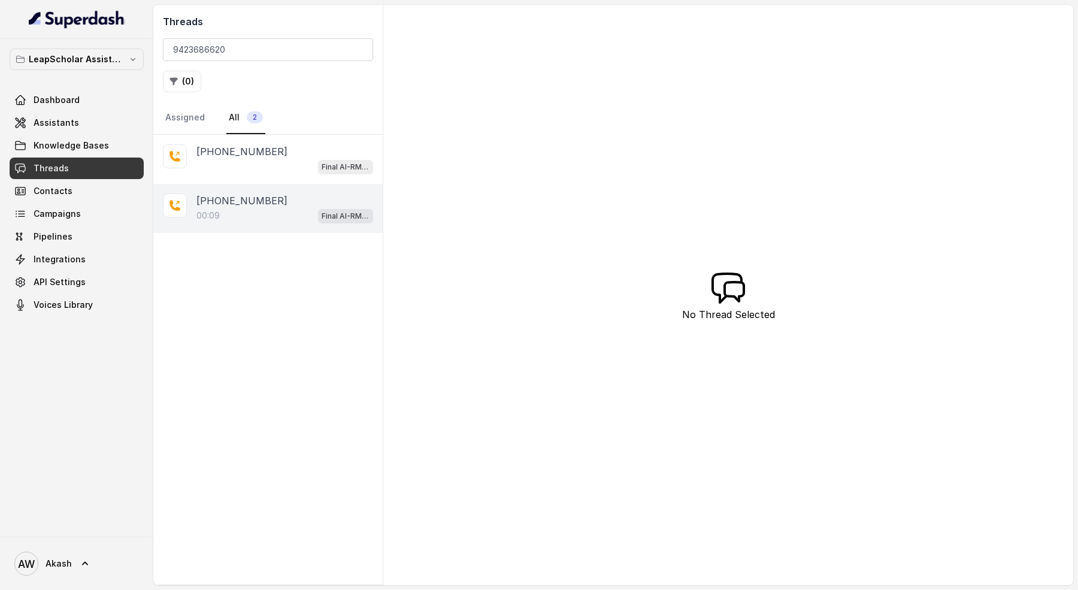
click at [266, 212] on div "00:09 Final AI-RM - Exam Not Yet Decided" at bounding box center [284, 216] width 177 height 16
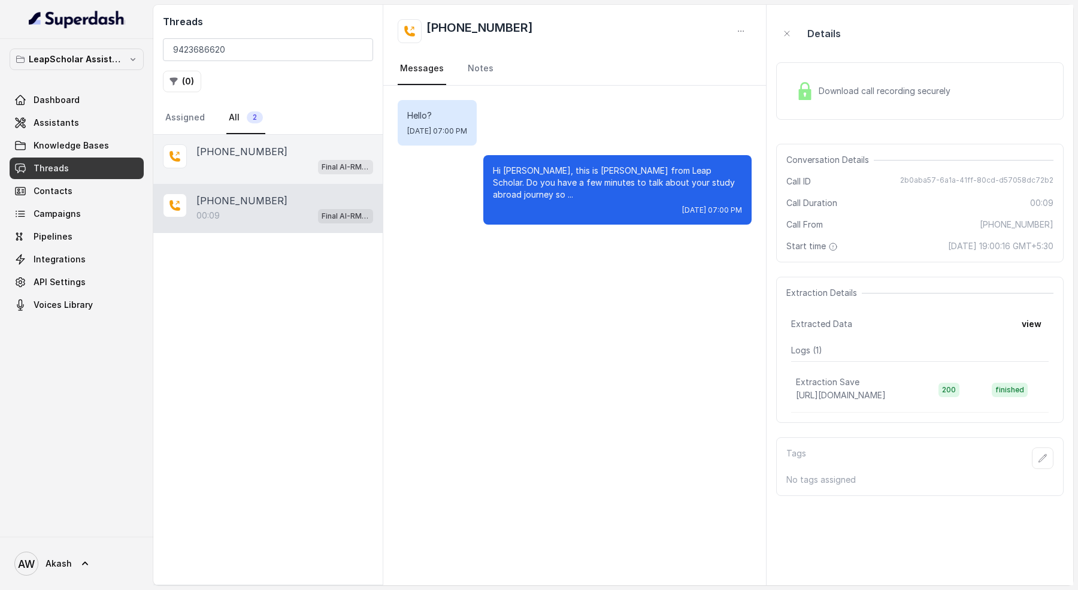
click at [268, 163] on div "Final AI-RM - Exam Not Yet Decided" at bounding box center [284, 167] width 177 height 16
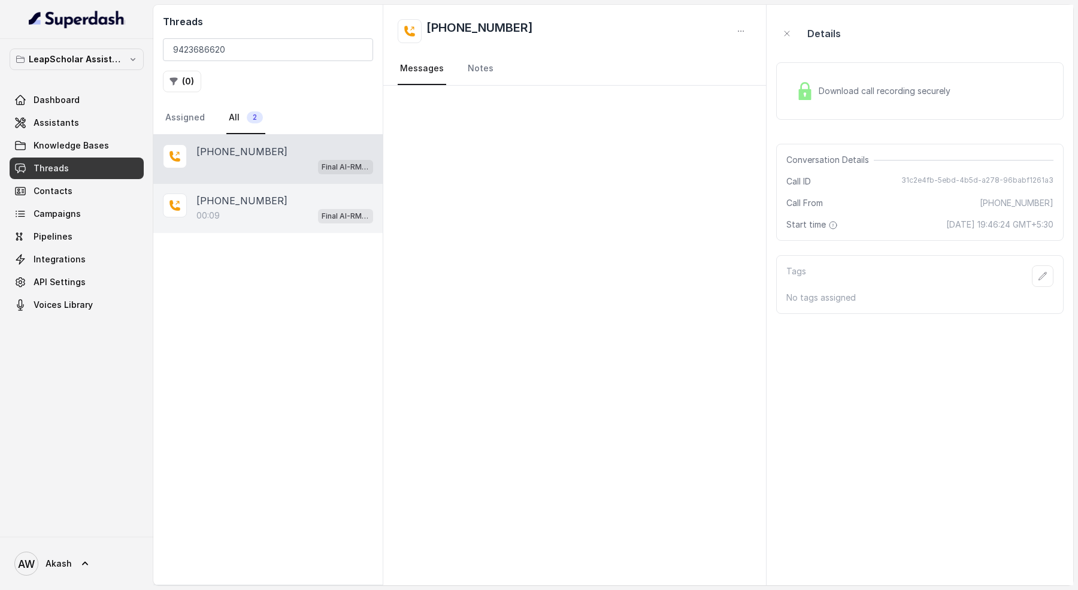
click at [277, 202] on div "[PHONE_NUMBER]" at bounding box center [284, 200] width 177 height 14
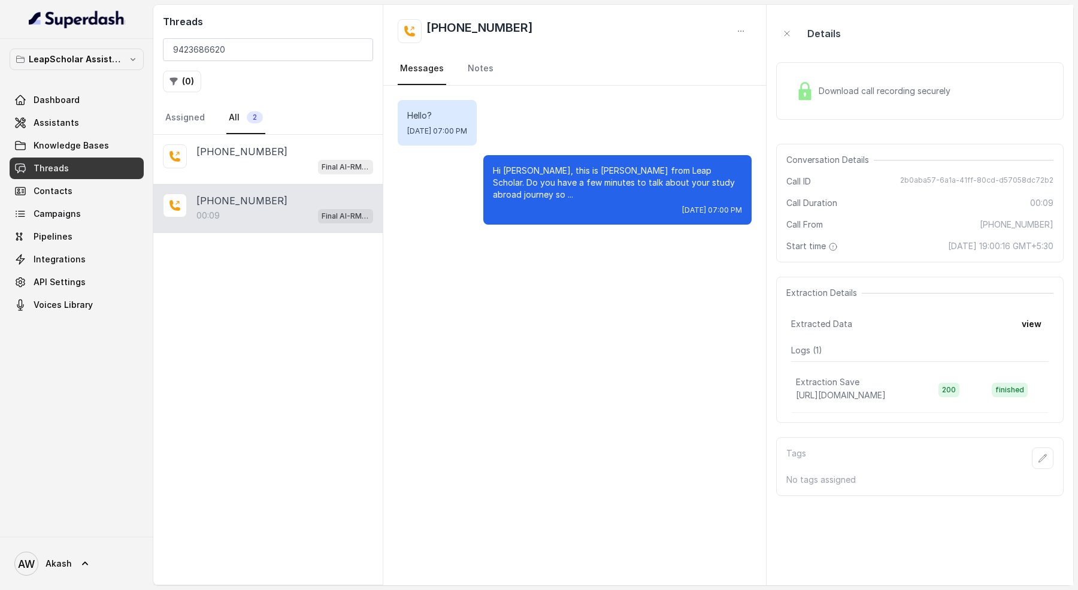
click at [229, 62] on div "Threads 9423686620 ( 0 ) Assigned All 2" at bounding box center [267, 70] width 229 height 130
click at [229, 58] on input "9423686620" at bounding box center [268, 49] width 210 height 23
paste input "8149478834"
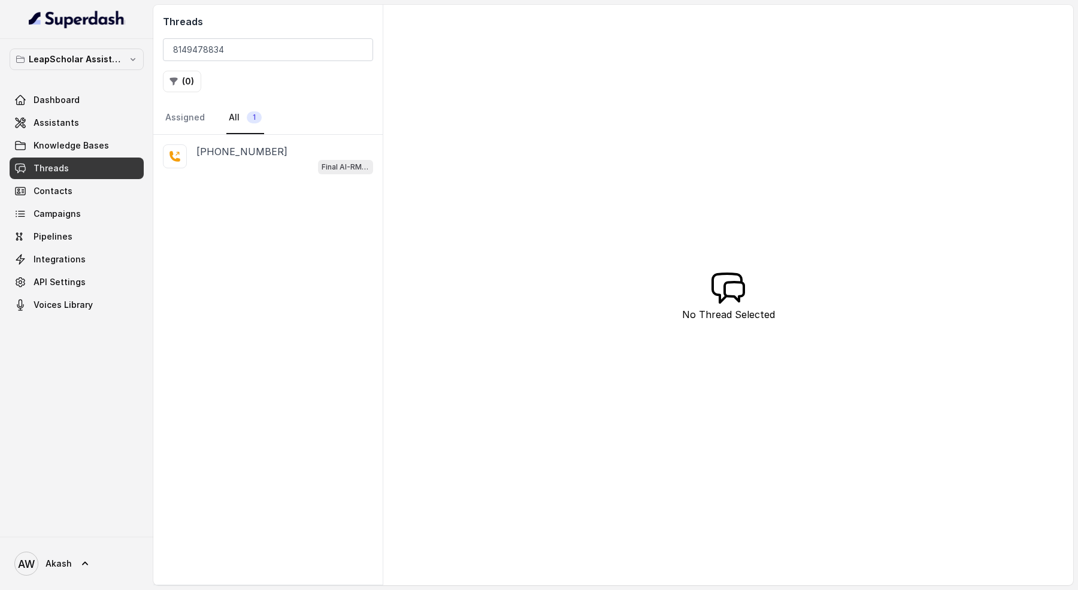
click at [262, 154] on p "[PHONE_NUMBER]" at bounding box center [241, 151] width 91 height 14
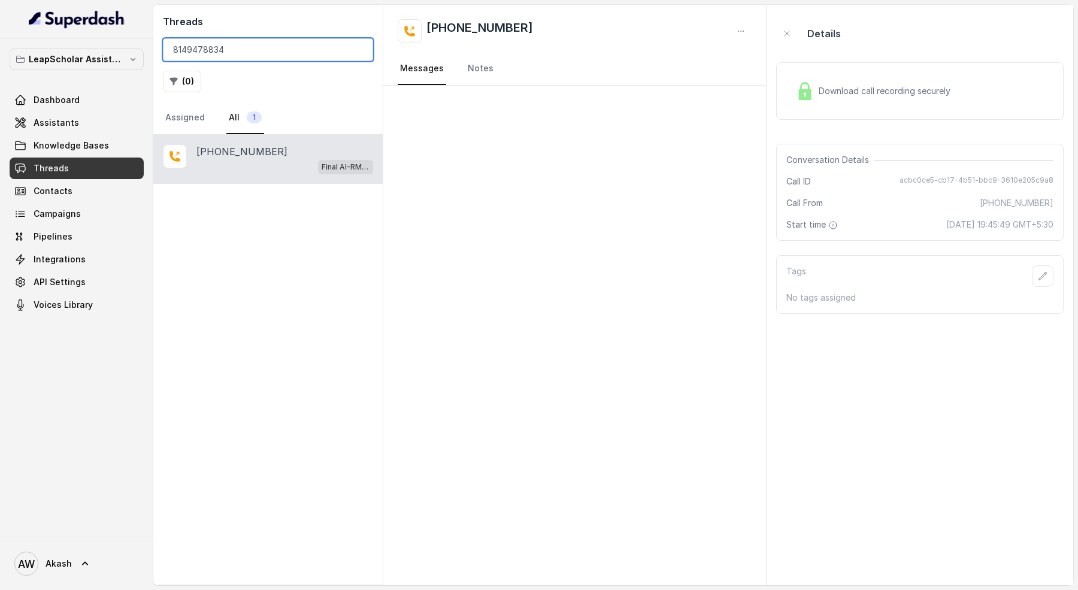
click at [231, 44] on input "8149478834" at bounding box center [268, 49] width 210 height 23
paste input "7822829009"
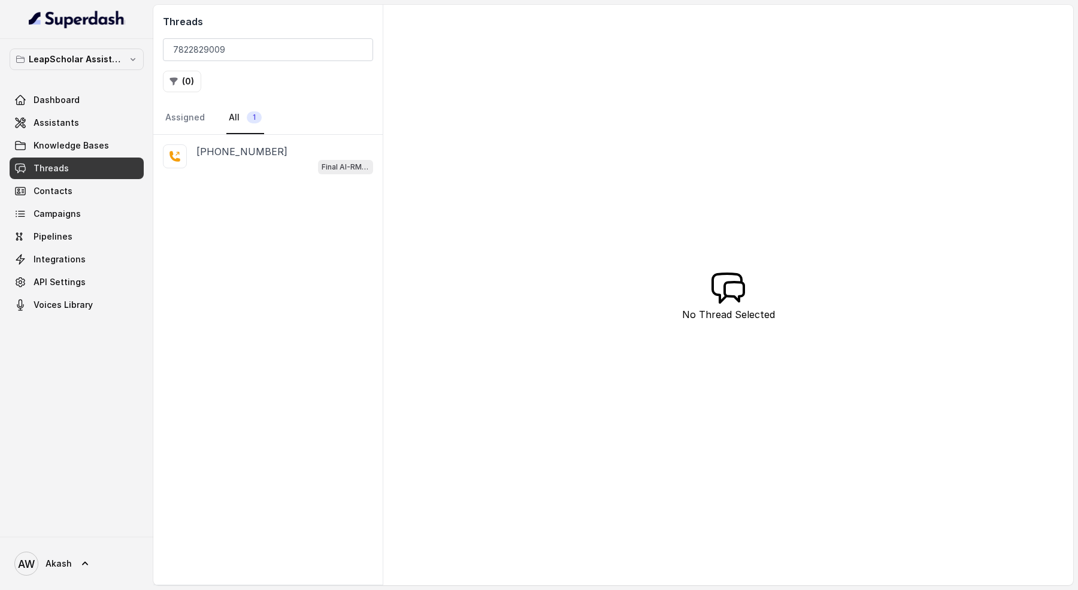
click at [274, 175] on div "[PHONE_NUMBER] Final AI-RM - Exam Not Yet Decided" at bounding box center [267, 159] width 229 height 49
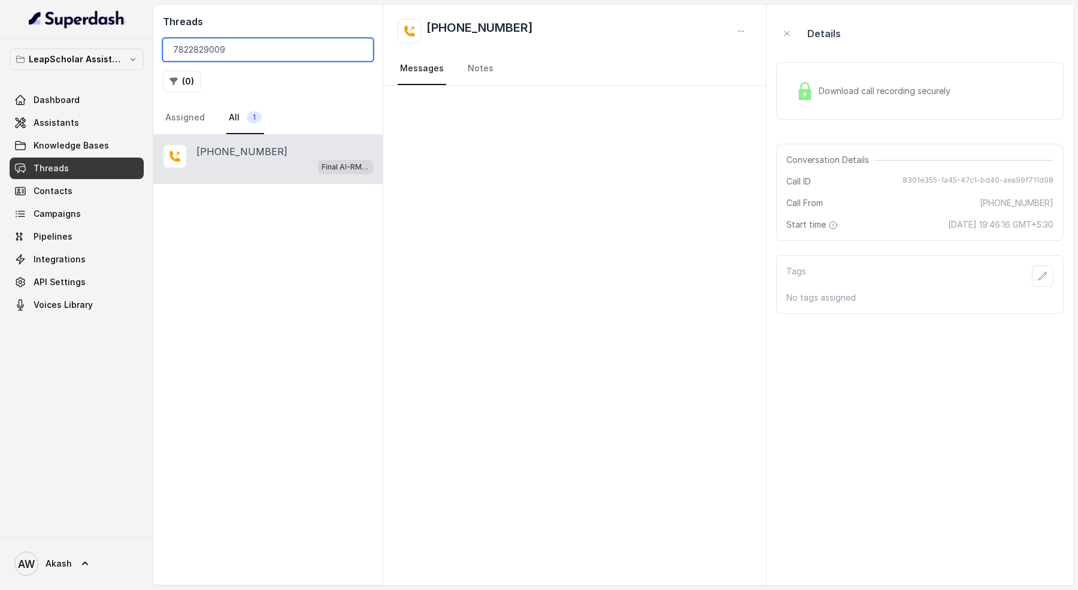
click at [257, 48] on input "7822829009" at bounding box center [268, 49] width 210 height 23
paste input "9923208520"
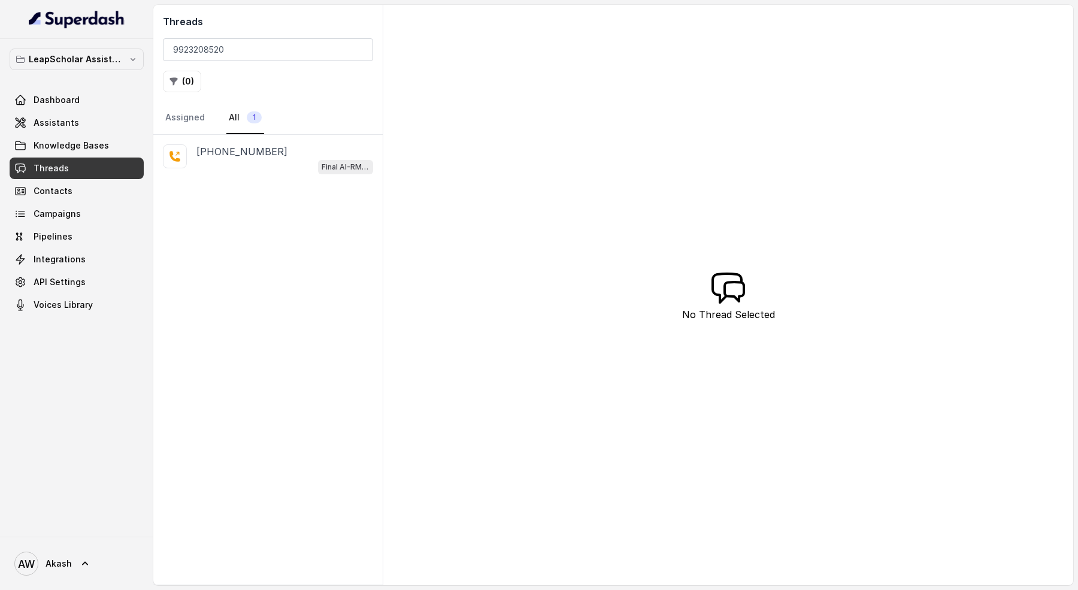
click at [289, 172] on div "Final AI-RM - Exam Not Yet Decided" at bounding box center [284, 167] width 177 height 16
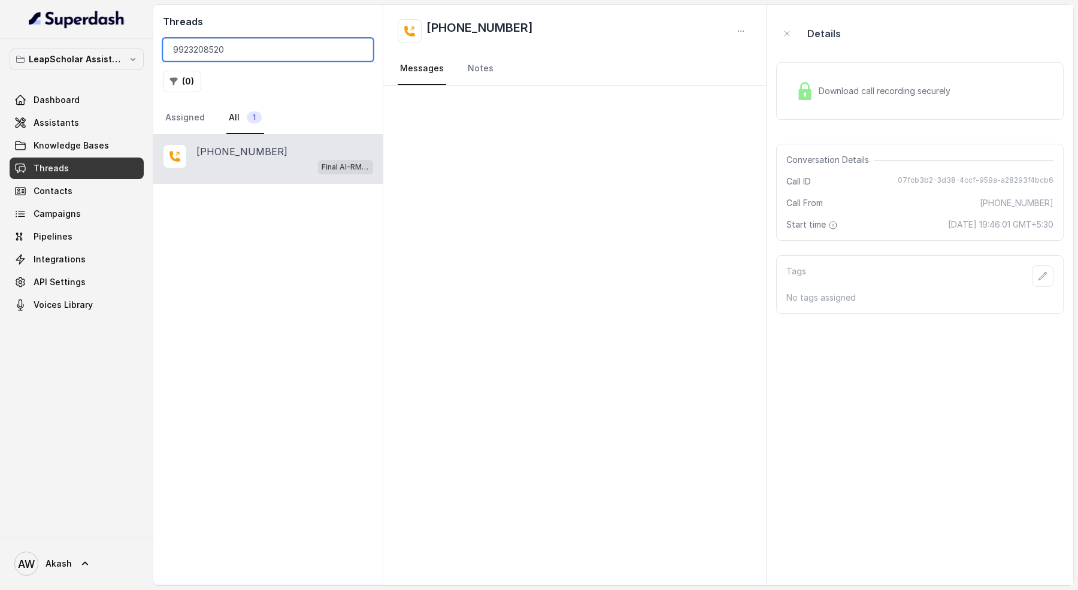
click at [218, 56] on input "9923208520" at bounding box center [268, 49] width 210 height 23
paste input "022135563"
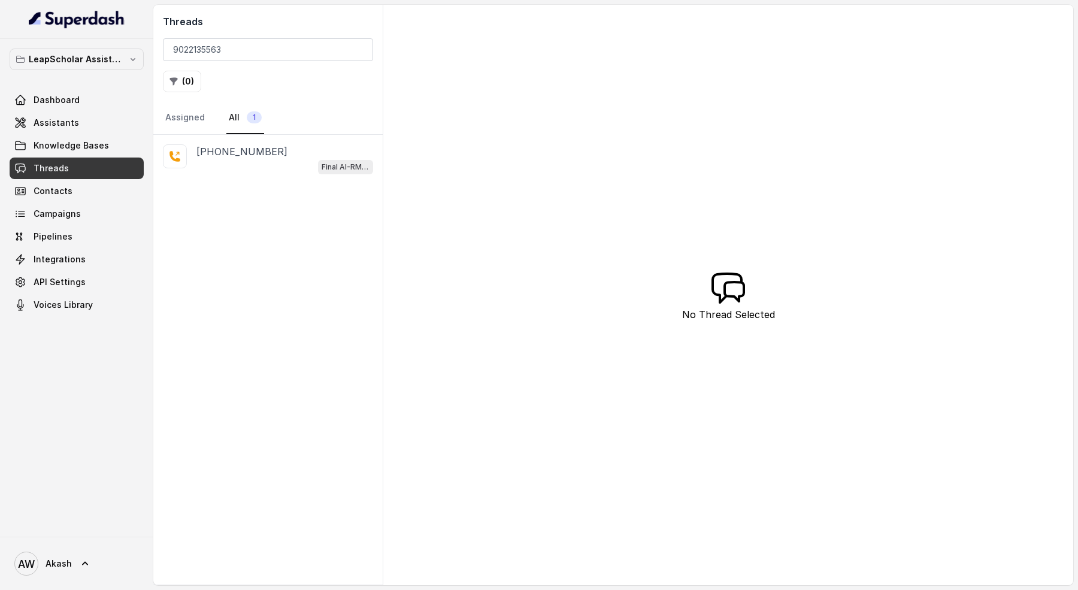
click at [271, 150] on div "[PHONE_NUMBER]" at bounding box center [284, 151] width 177 height 14
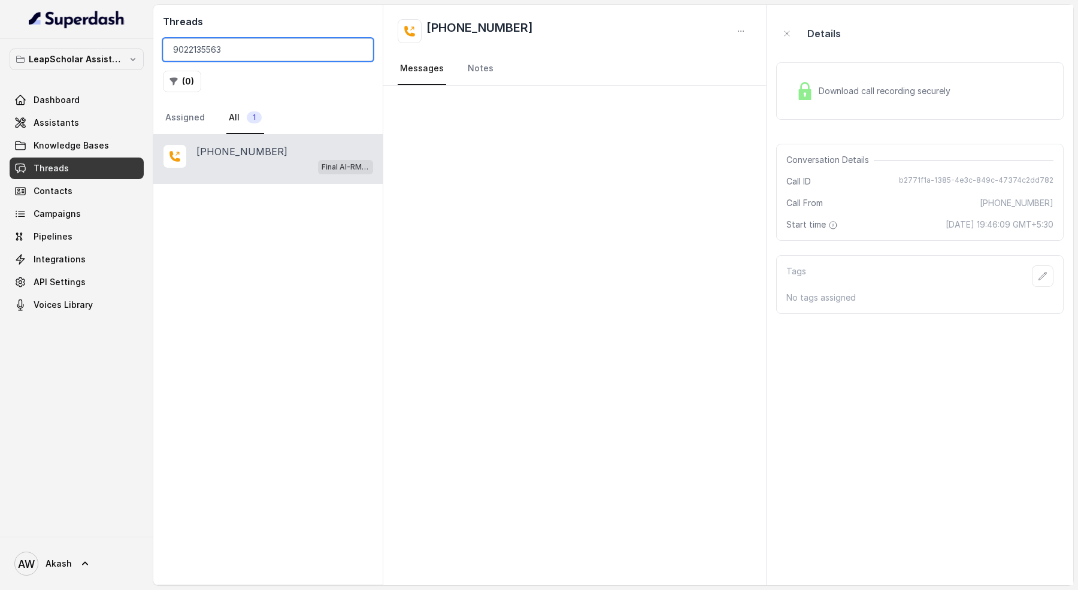
click at [184, 54] on input "9022135563" at bounding box center [268, 49] width 210 height 23
paste input "595424310"
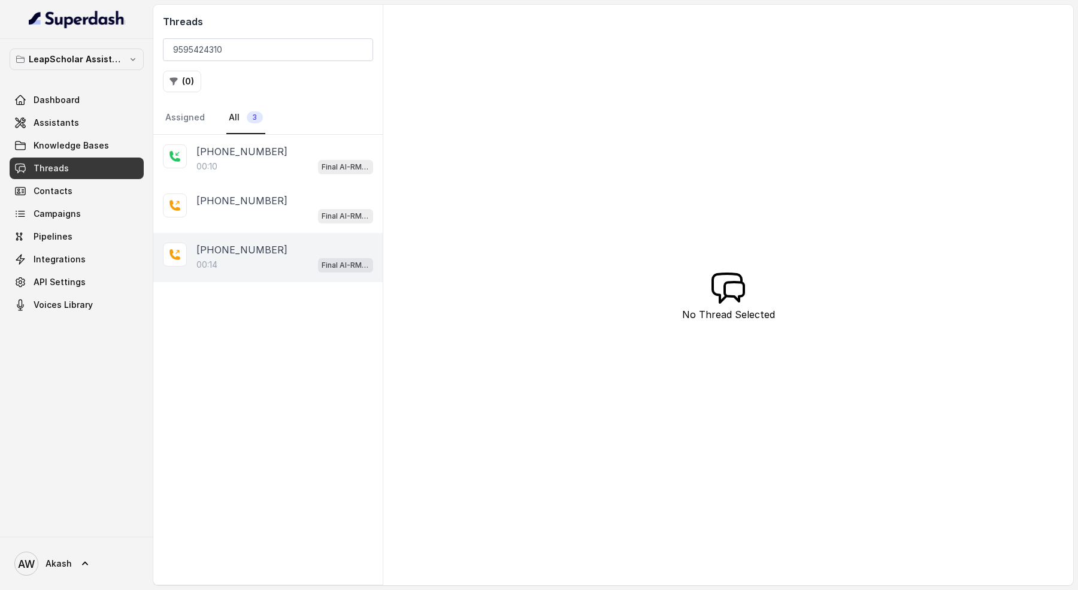
click at [266, 268] on div "00:14 Final AI-RM - Exam Not Yet Decided" at bounding box center [284, 265] width 177 height 16
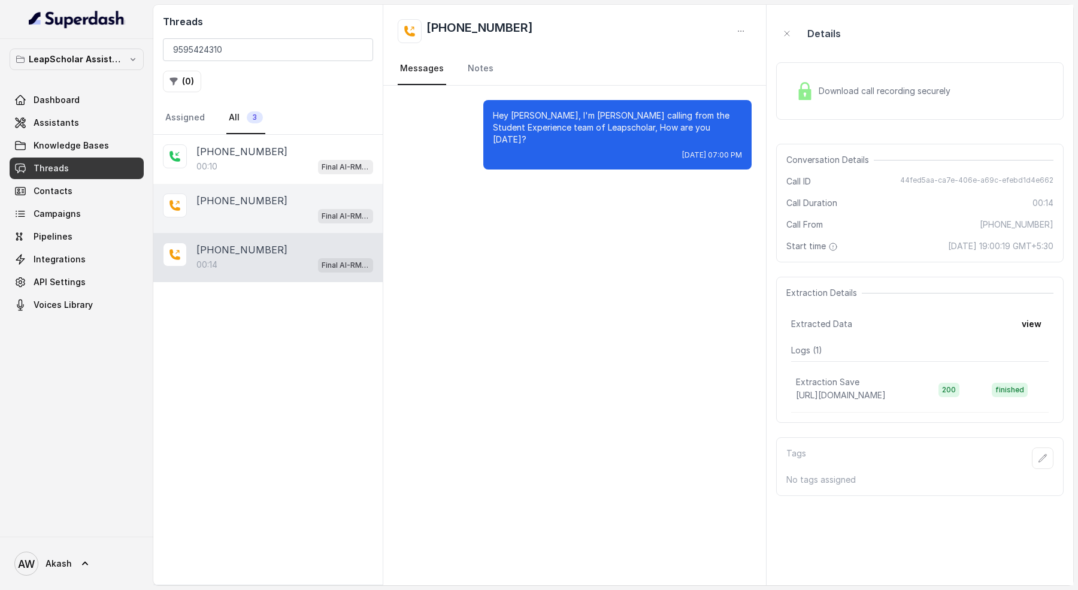
click at [291, 216] on div "Final AI-RM - Exam Not Yet Decided" at bounding box center [284, 216] width 177 height 16
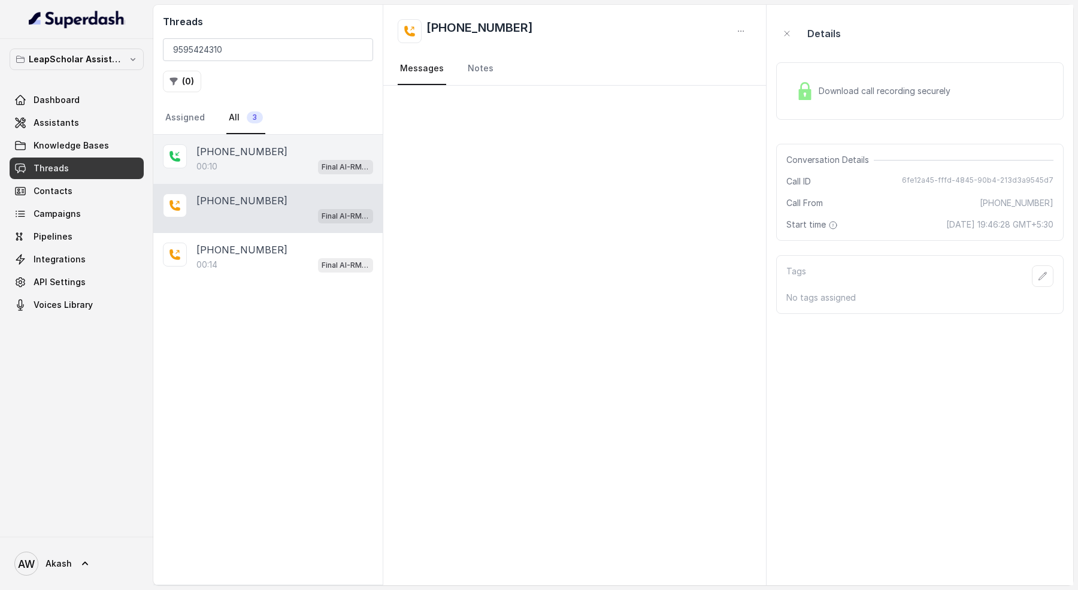
click at [269, 160] on div "00:10 Final AI-RM - Exam Not Yet Decided" at bounding box center [284, 167] width 177 height 16
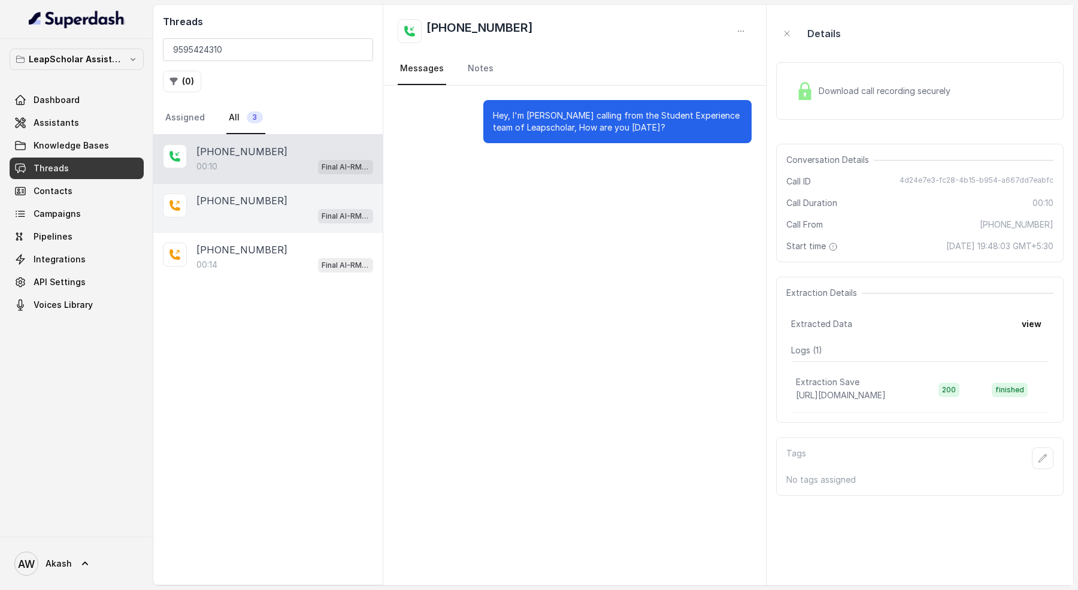
click at [302, 211] on div "Final AI-RM - Exam Not Yet Decided" at bounding box center [284, 216] width 177 height 16
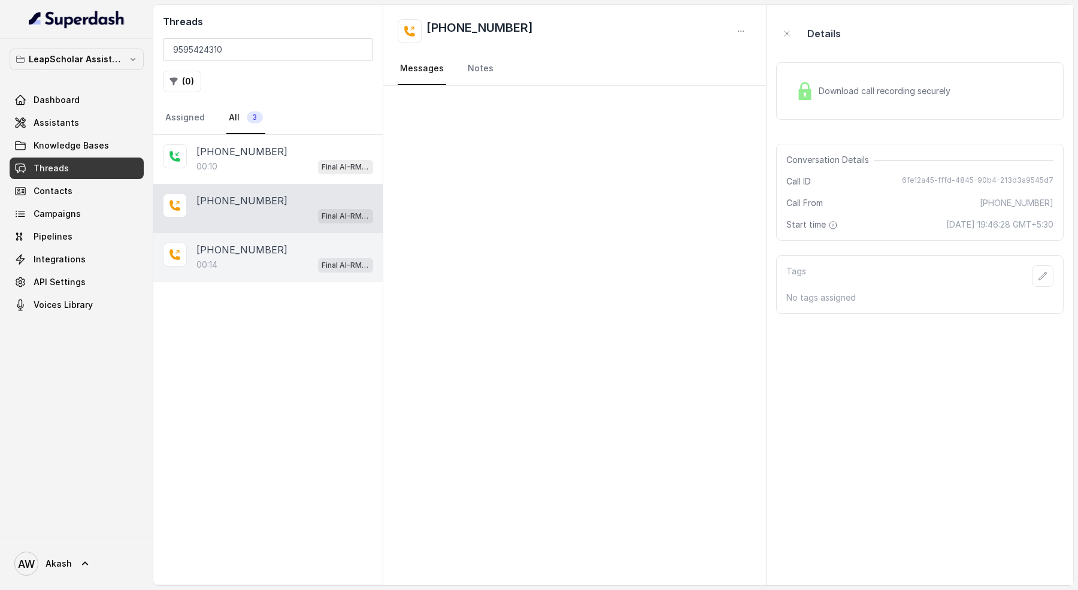
click at [301, 249] on div "[PHONE_NUMBER]" at bounding box center [284, 249] width 177 height 14
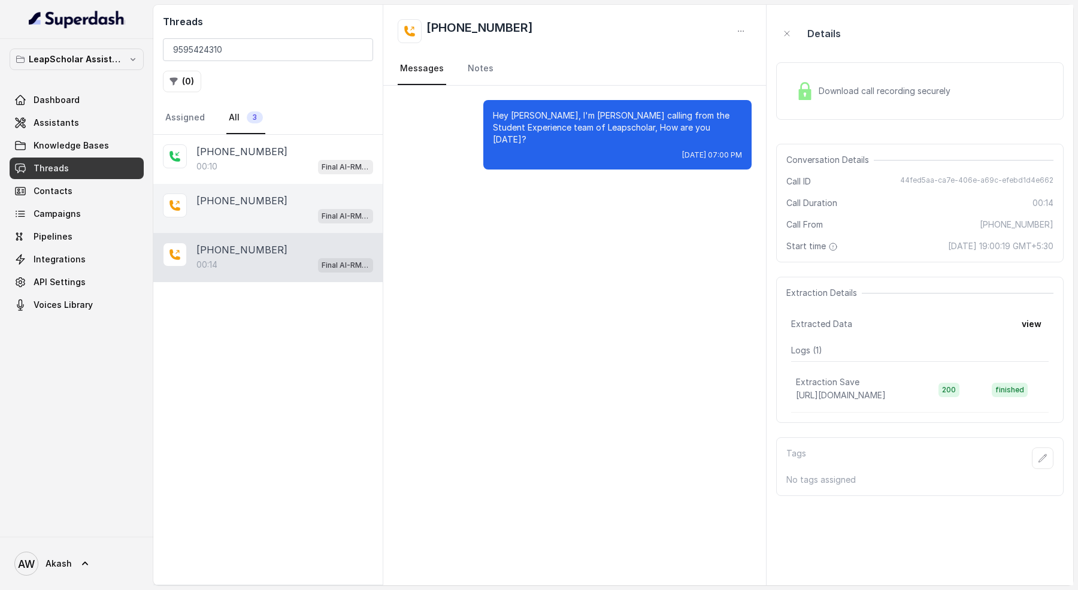
click at [225, 196] on p "[PHONE_NUMBER]" at bounding box center [241, 200] width 91 height 14
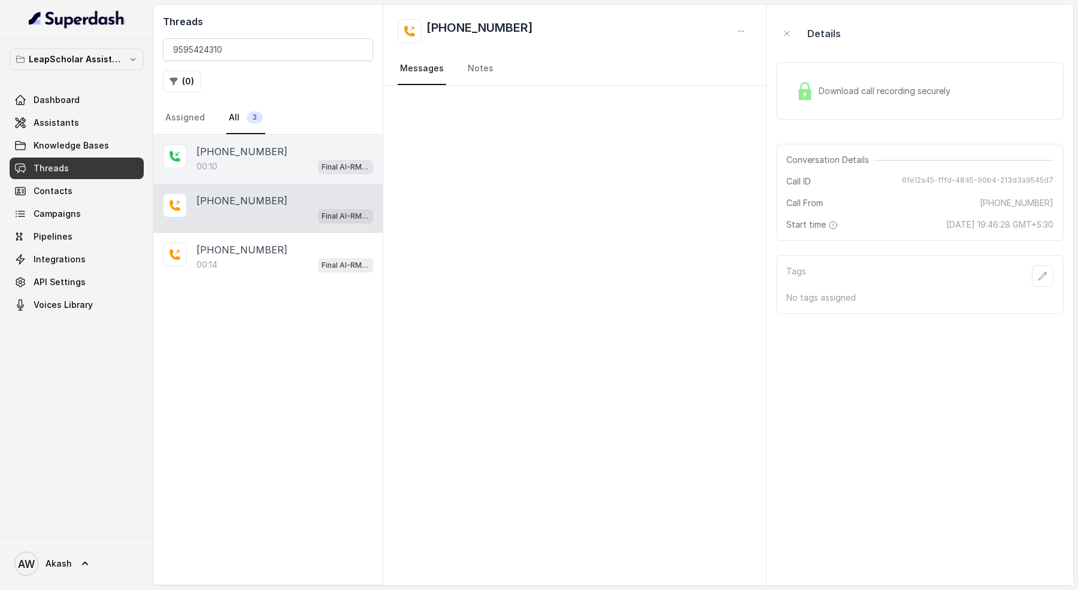
click at [231, 155] on p "[PHONE_NUMBER]" at bounding box center [241, 151] width 91 height 14
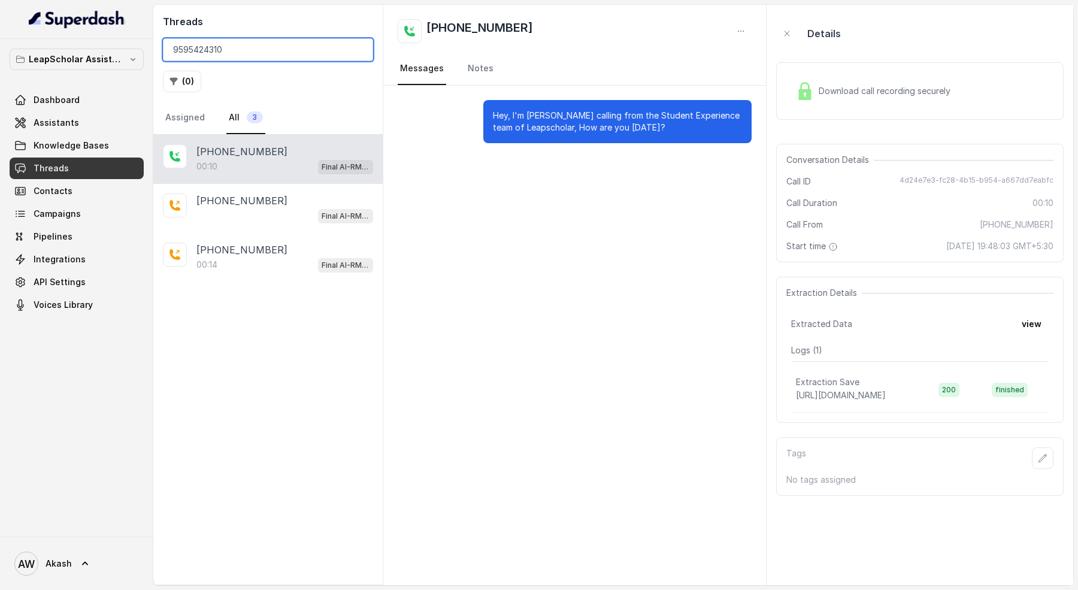
click at [261, 55] on input "9595424310" at bounding box center [268, 49] width 210 height 23
paste input "766641148"
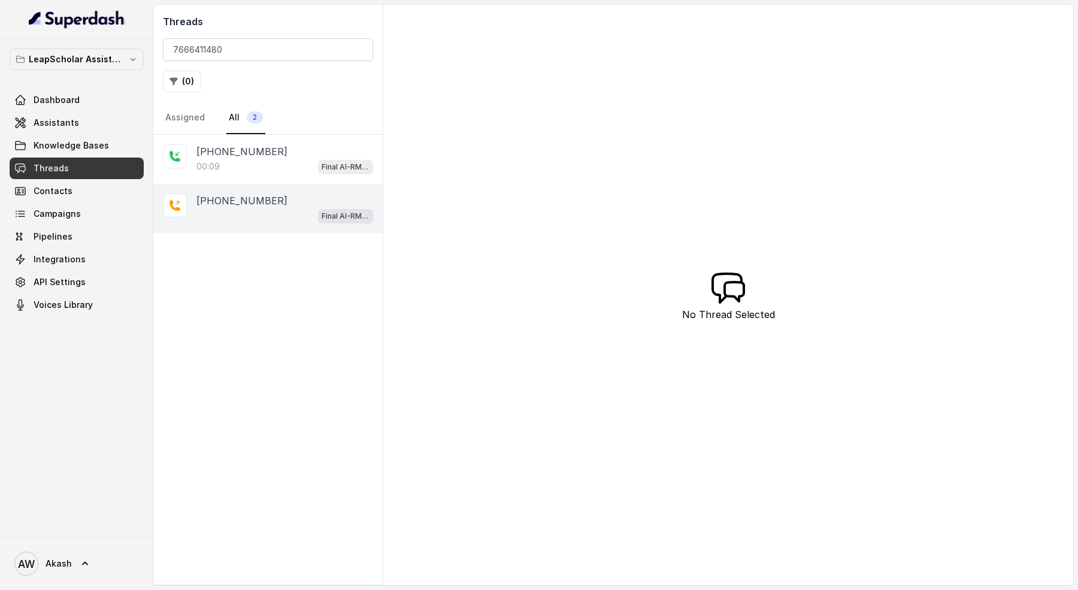
click at [254, 205] on p "[PHONE_NUMBER]" at bounding box center [241, 200] width 91 height 14
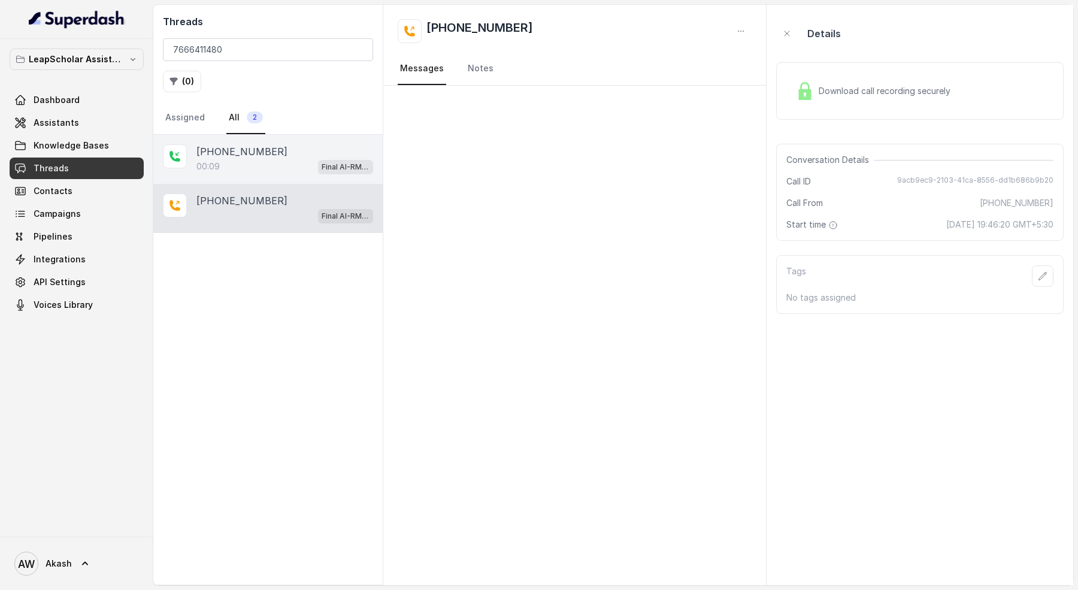
click at [259, 172] on div "00:09 Final AI-RM - Exam Not Yet Decided" at bounding box center [284, 167] width 177 height 16
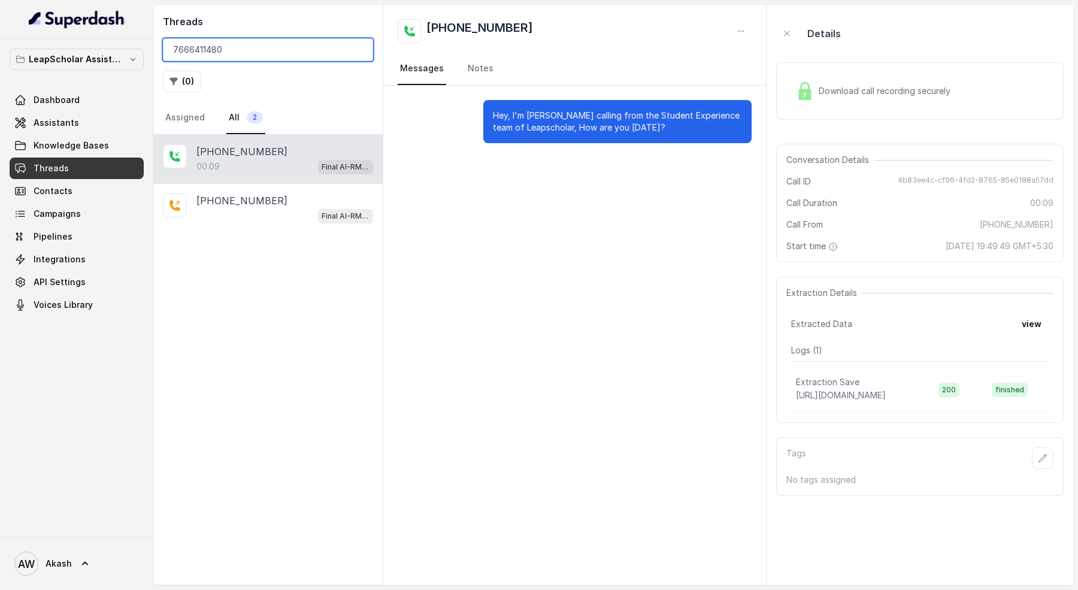
click at [241, 43] on input "7666411480" at bounding box center [268, 49] width 210 height 23
paste input "9372738098"
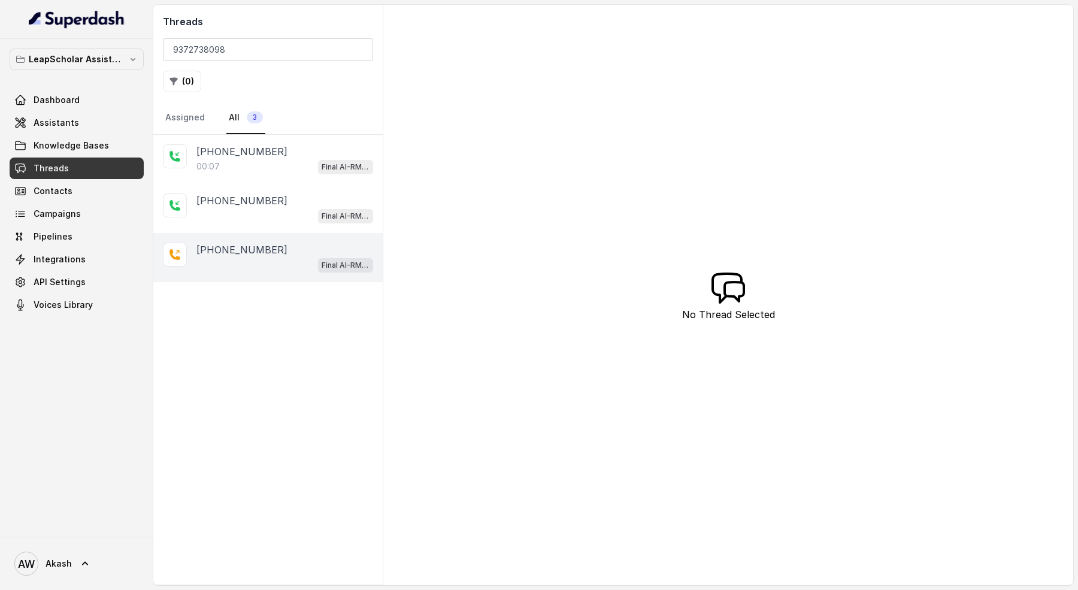
click at [245, 238] on div "[PHONE_NUMBER] Final AI-RM - Exam Not Yet Decided" at bounding box center [267, 257] width 229 height 49
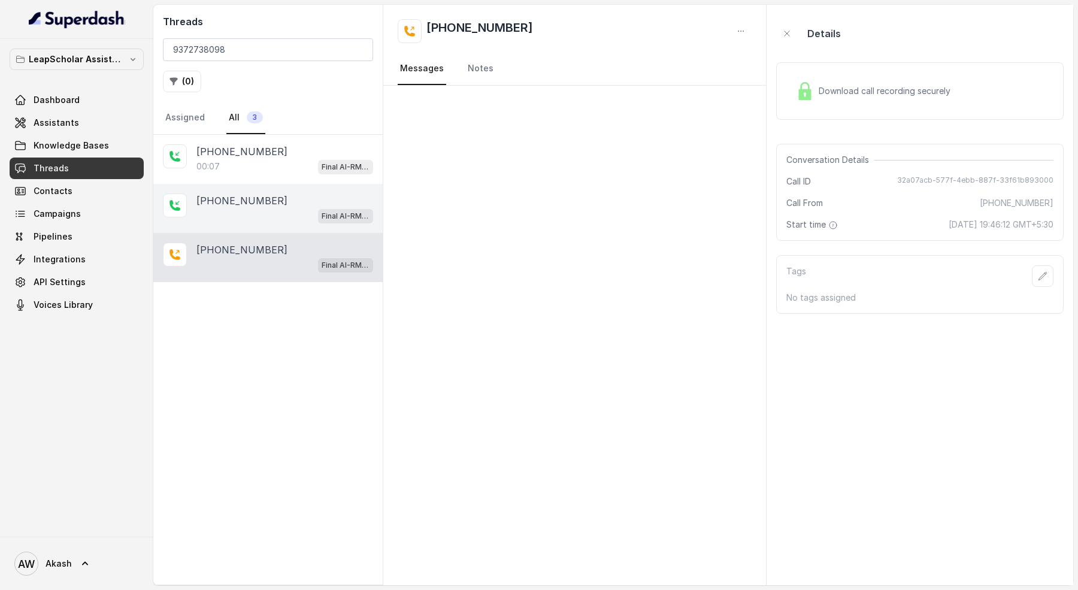
click at [250, 202] on p "[PHONE_NUMBER]" at bounding box center [241, 200] width 91 height 14
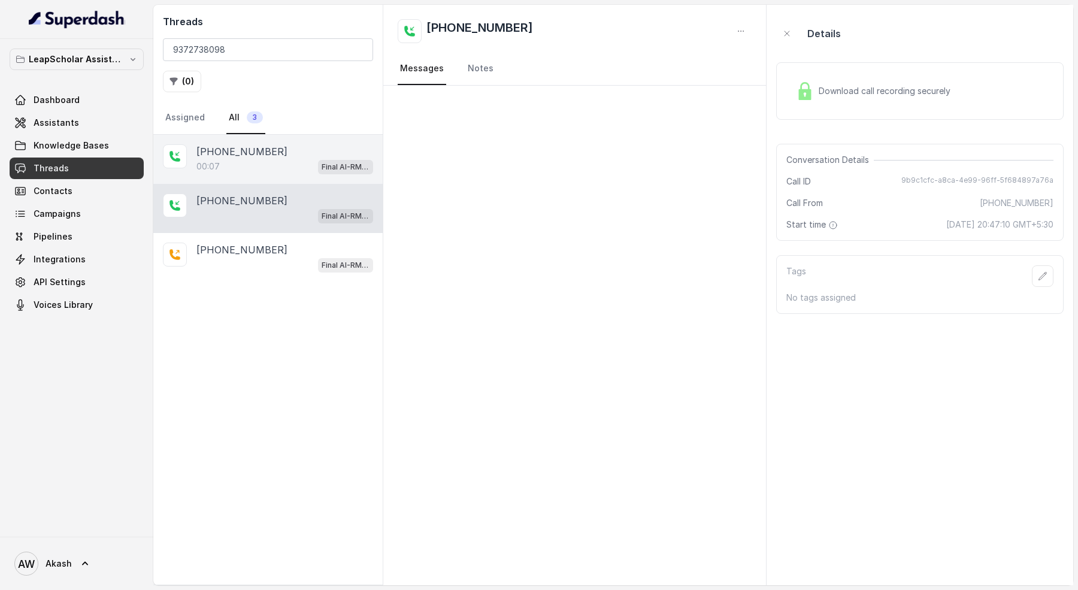
click at [250, 159] on div "00:07 Final AI-RM - Exam Not Yet Decided" at bounding box center [284, 167] width 177 height 16
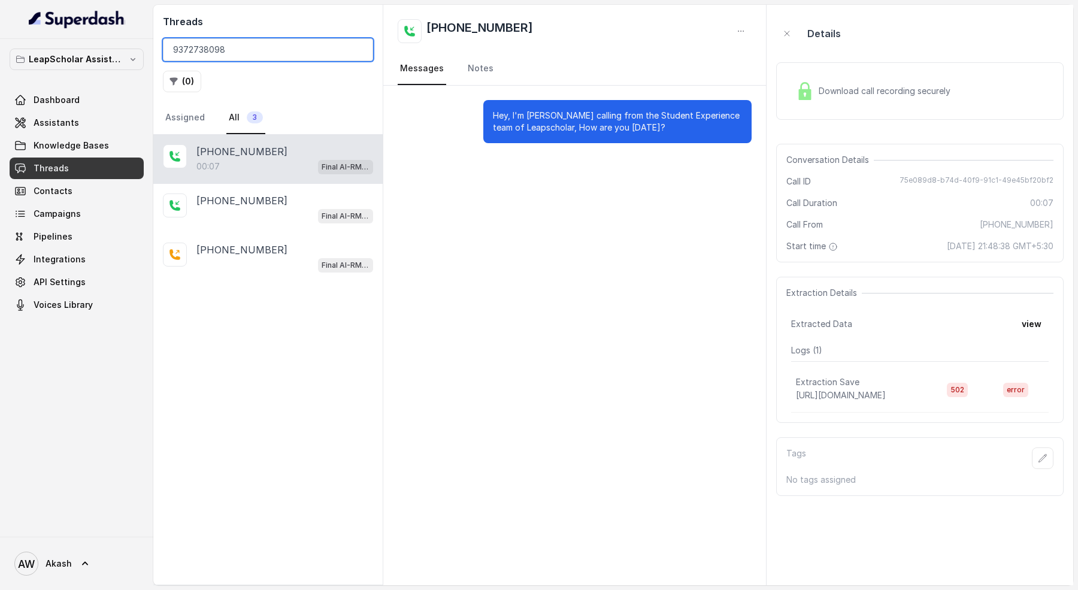
click at [205, 58] on input "9372738098" at bounding box center [268, 49] width 210 height 23
paste input "7058768959"
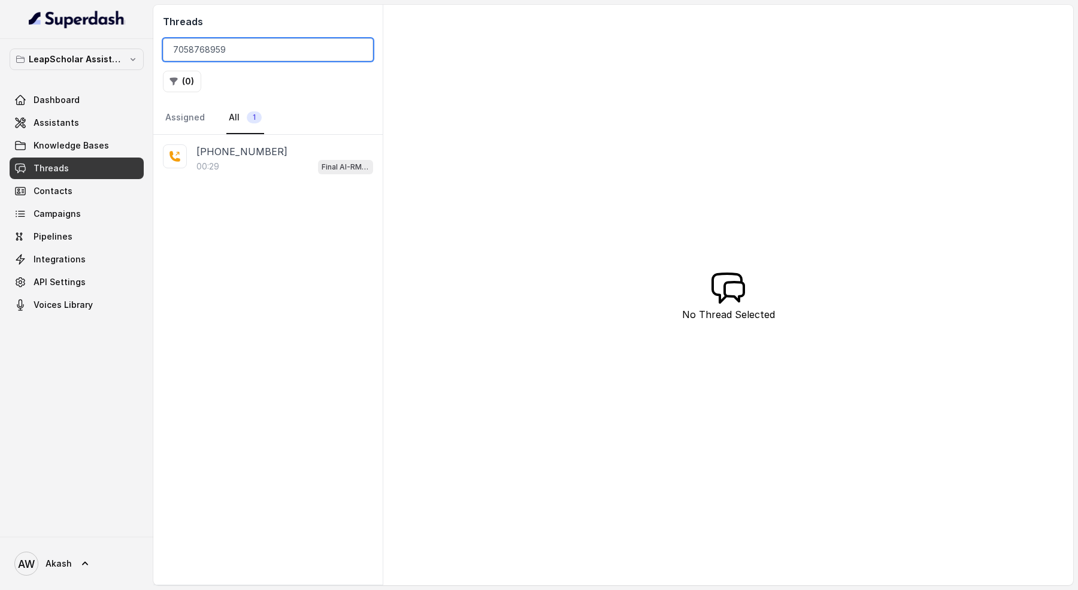
type input "7058768959"
click at [238, 163] on div "00:29 Final AI-RM - Exam Not Yet Decided" at bounding box center [284, 167] width 177 height 16
